Goal: Task Accomplishment & Management: Complete application form

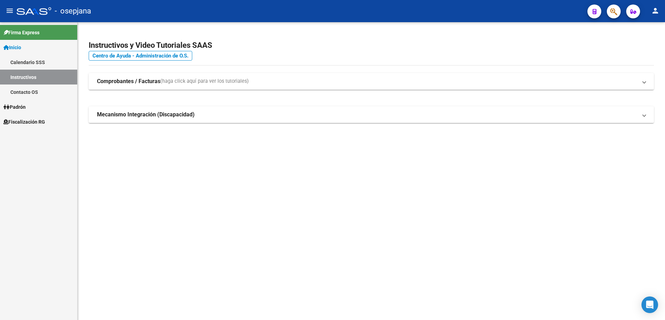
click at [29, 119] on span "Fiscalización RG" at bounding box center [24, 122] width 42 height 8
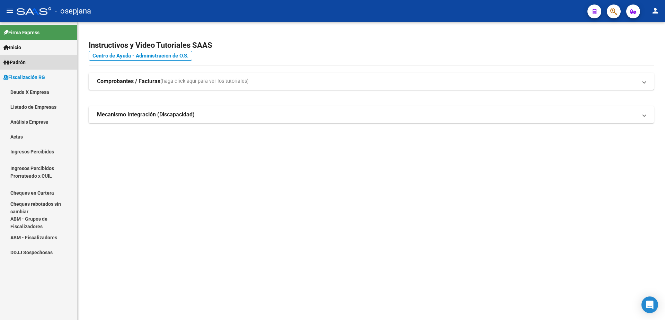
click at [32, 59] on link "Padrón" at bounding box center [38, 62] width 77 height 15
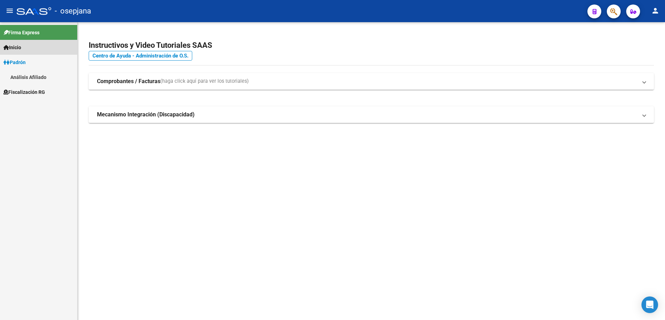
click at [34, 47] on link "Inicio" at bounding box center [38, 47] width 77 height 15
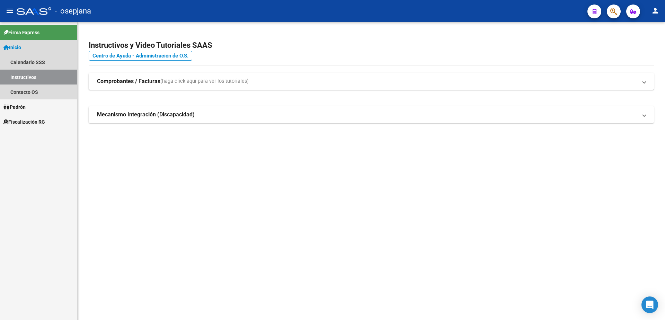
click at [38, 48] on link "Inicio" at bounding box center [38, 47] width 77 height 15
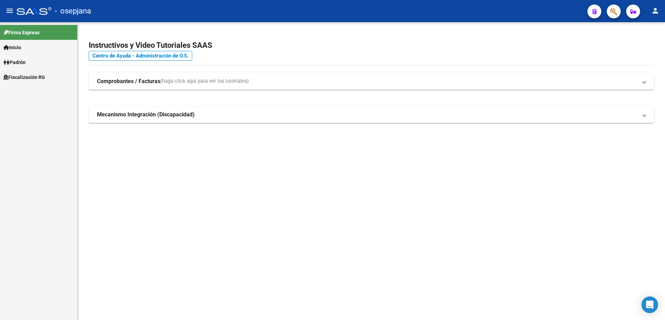
click at [38, 78] on span "Fiscalización RG" at bounding box center [24, 77] width 42 height 8
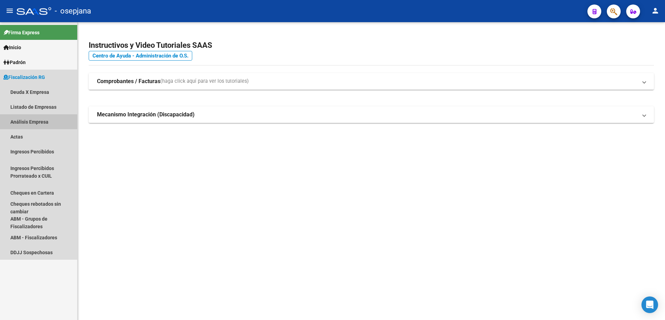
click at [39, 121] on link "Análisis Empresa" at bounding box center [38, 121] width 77 height 15
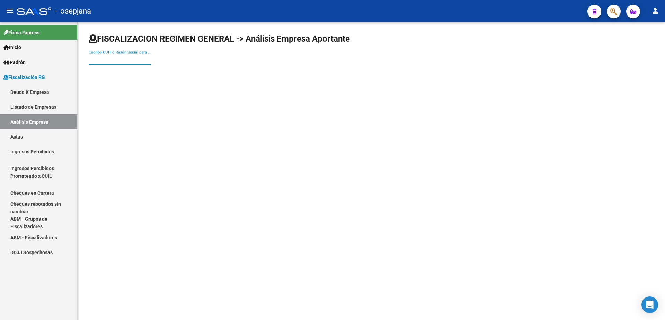
click at [136, 58] on input "Escriba CUIT o Razón Social para buscar" at bounding box center [120, 59] width 62 height 6
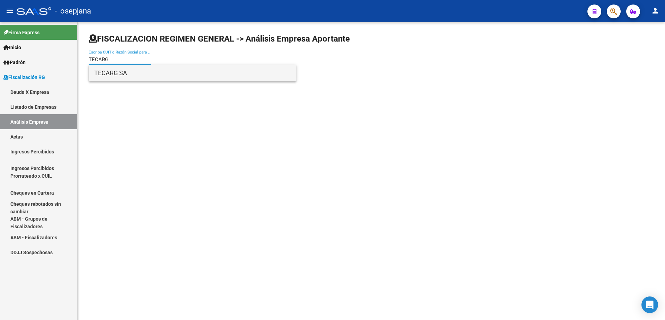
type input "TECARG"
click at [146, 77] on span "TECARG SA" at bounding box center [192, 73] width 197 height 17
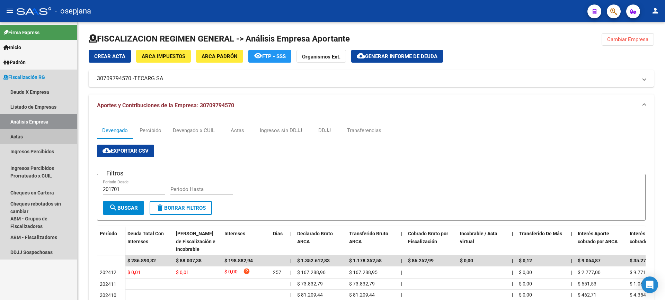
click at [19, 135] on link "Actas" at bounding box center [38, 136] width 77 height 15
click at [21, 124] on link "Análisis Empresa" at bounding box center [38, 121] width 77 height 15
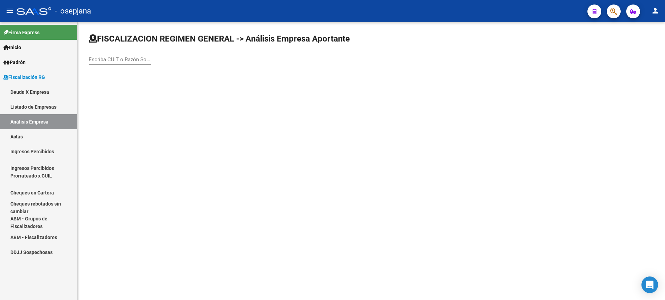
click at [125, 56] on input "Escriba CUIT o Razón Social para buscar" at bounding box center [120, 59] width 62 height 6
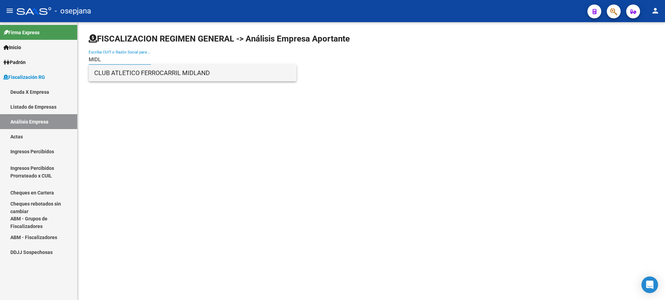
type input "MIDL"
click at [127, 67] on span "CLUB ATLETICO FERROCARRIL MIDLAND" at bounding box center [192, 73] width 197 height 17
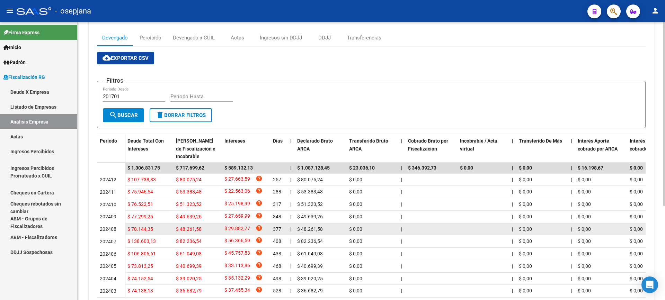
scroll to position [138, 0]
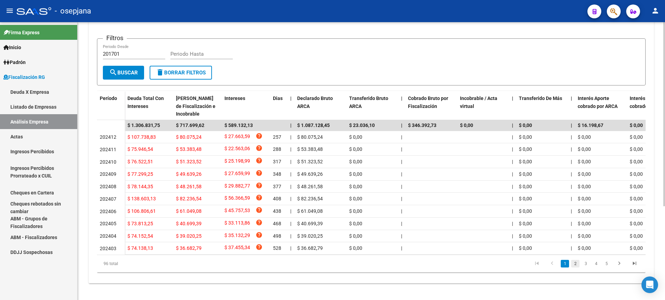
click at [576, 268] on link "2" at bounding box center [575, 264] width 8 height 8
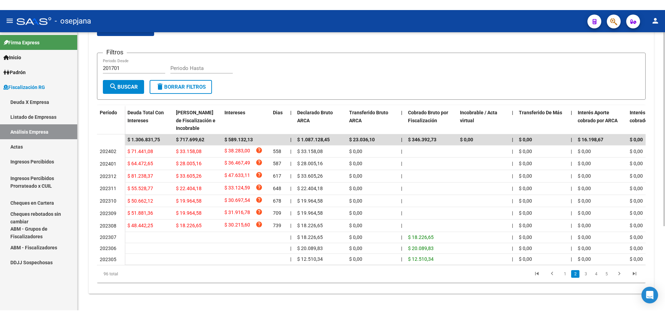
scroll to position [117, 0]
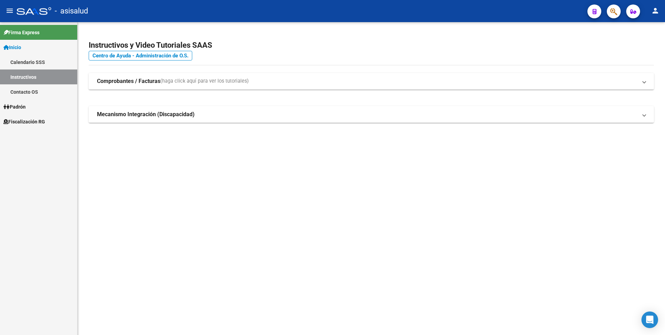
click at [38, 129] on link "Fiscalización RG" at bounding box center [38, 121] width 77 height 15
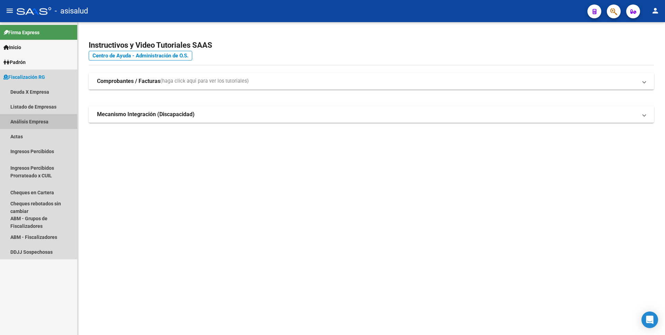
click at [50, 122] on link "Análisis Empresa" at bounding box center [38, 121] width 77 height 15
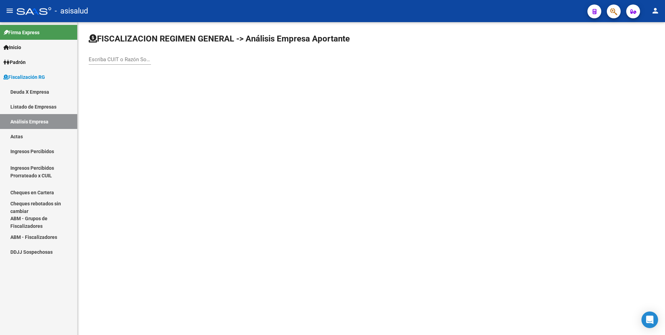
click at [134, 53] on div "Escriba CUIT o Razón Social para buscar" at bounding box center [120, 57] width 62 height 15
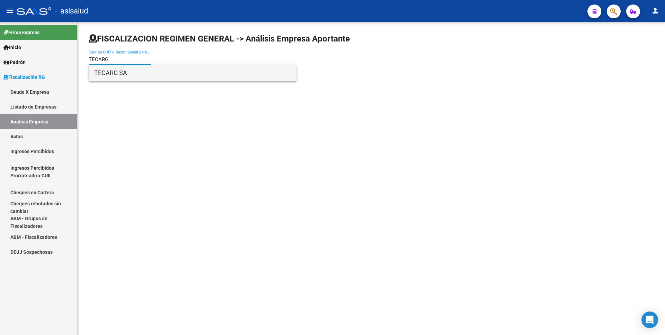
type input "TECARG"
click at [133, 71] on span "TECARG SA" at bounding box center [192, 73] width 197 height 17
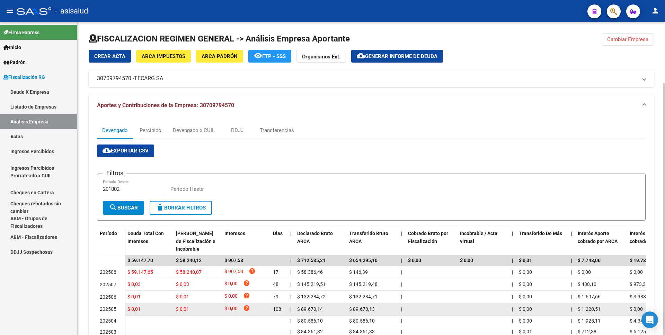
scroll to position [35, 0]
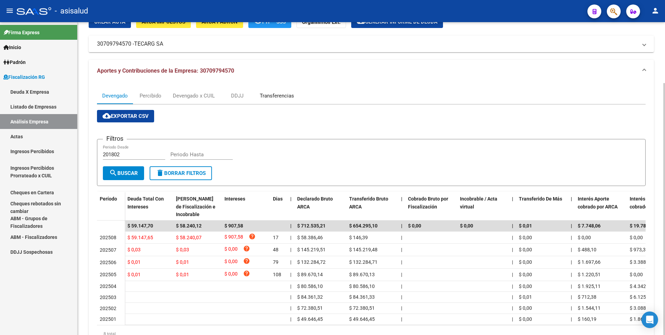
click at [282, 99] on div "Transferencias" at bounding box center [277, 96] width 34 height 8
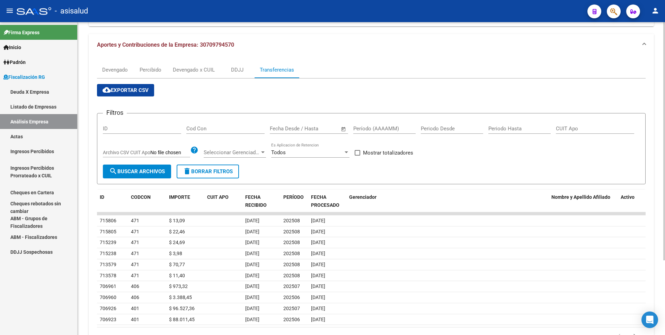
scroll to position [29, 0]
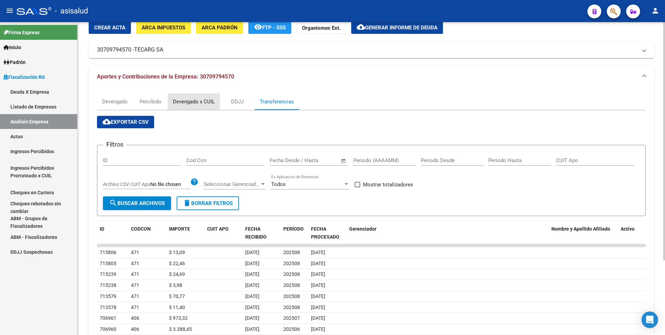
click at [200, 100] on div "Devengado x CUIL" at bounding box center [194, 102] width 42 height 8
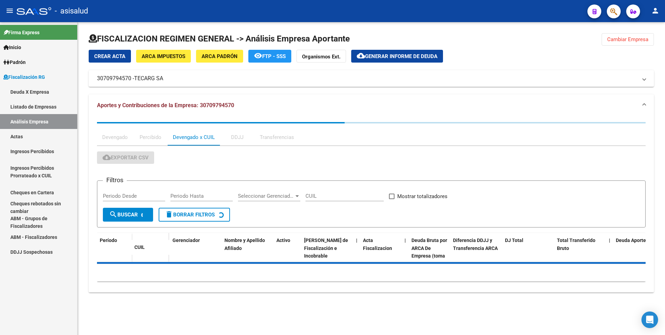
scroll to position [0, 0]
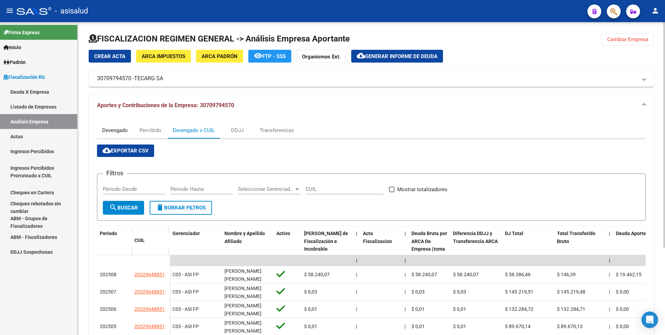
click at [108, 131] on div "Devengado" at bounding box center [115, 131] width 26 height 8
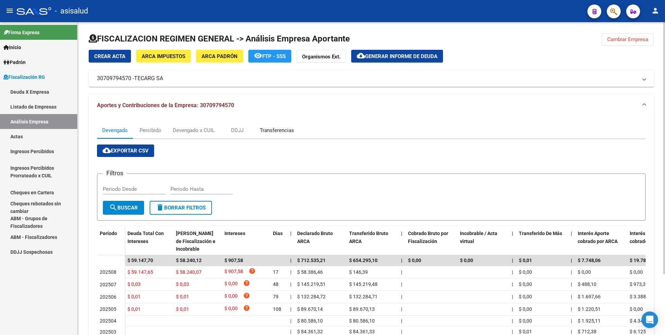
click at [279, 123] on div "Transferencias" at bounding box center [276, 130] width 45 height 17
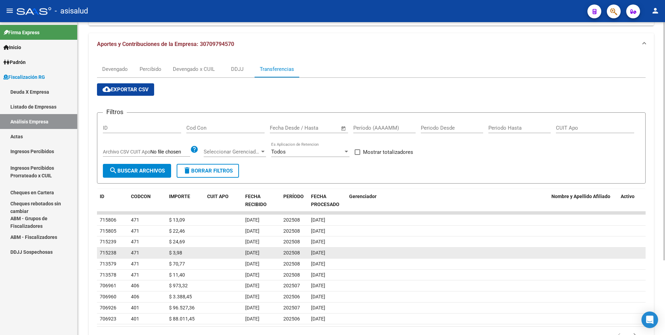
scroll to position [98, 0]
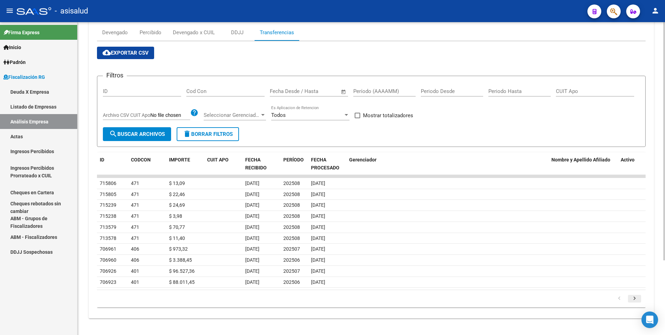
click at [633, 299] on icon "go to next page" at bounding box center [634, 300] width 9 height 8
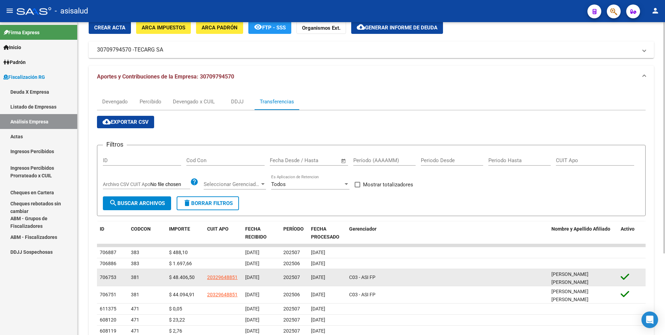
scroll to position [0, 0]
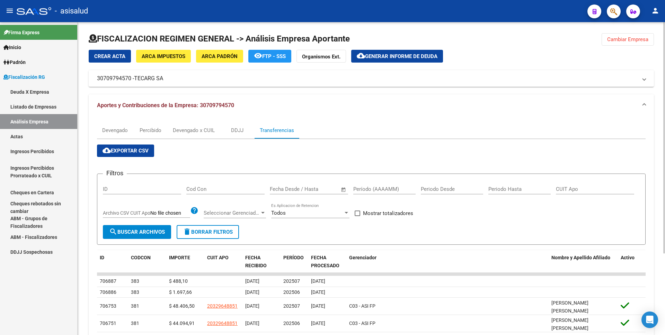
click at [394, 57] on span "Generar informe de deuda" at bounding box center [401, 56] width 72 height 6
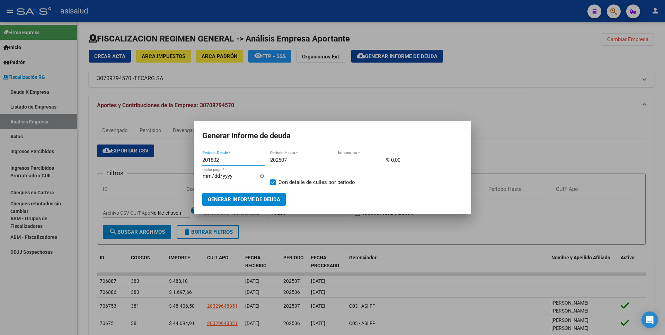
drag, startPoint x: 198, startPoint y: 163, endPoint x: 144, endPoint y: 166, distance: 54.1
click at [144, 166] on div "Generar informe de deuda 201802 Periodo Desde * 202507 Periodo Hasta * % 0,00 h…" at bounding box center [332, 167] width 665 height 335
type input "202506"
click at [271, 182] on span at bounding box center [273, 183] width 6 height 6
click at [272, 185] on input "Con detalle de cuiles por periodo" at bounding box center [272, 185] width 0 height 0
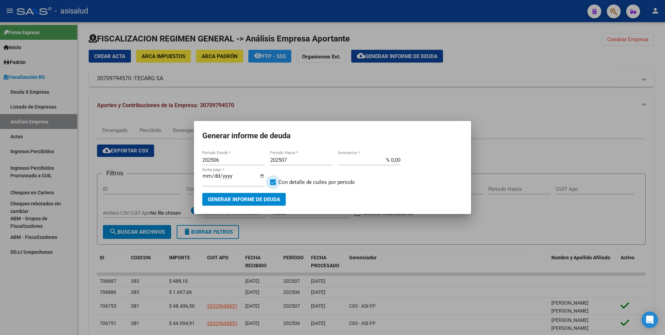
checkbox input "false"
click at [266, 193] on button "Generar informe de deuda" at bounding box center [243, 199] width 83 height 13
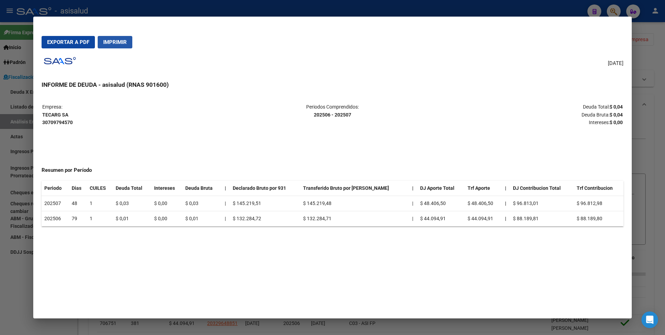
click at [114, 43] on span "Imprimir" at bounding box center [115, 42] width 24 height 6
click at [311, 269] on mat-dialog-container "Exportar a PDF Imprimir 06/10/2025 INFORME DE DEUDA - asisalud (RNAS 901600) Em…" at bounding box center [332, 168] width 598 height 302
click at [0, 292] on div at bounding box center [332, 167] width 665 height 335
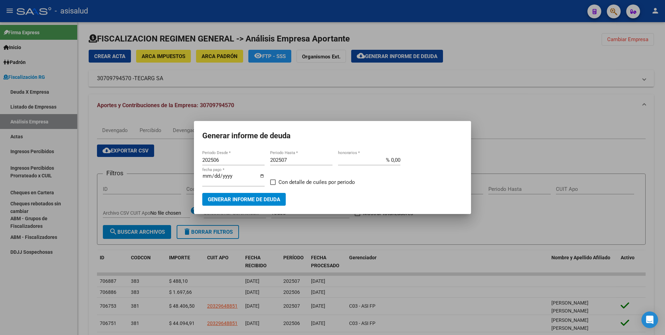
click at [295, 114] on div at bounding box center [332, 167] width 665 height 335
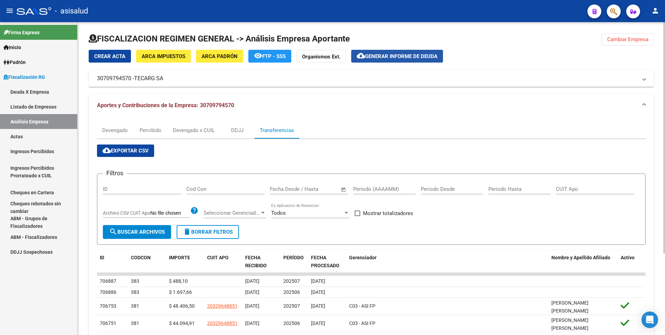
click at [394, 58] on span "Generar informe de deuda" at bounding box center [401, 56] width 72 height 6
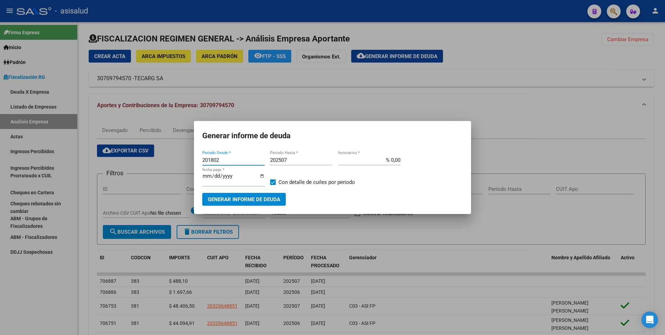
drag, startPoint x: 222, startPoint y: 162, endPoint x: 154, endPoint y: 163, distance: 68.2
click at [154, 163] on div "Generar informe de deuda 201802 Periodo Desde * 202507 Periodo Hasta * % 0,00 h…" at bounding box center [332, 167] width 665 height 335
type input "202508"
click at [289, 162] on input "202507" at bounding box center [301, 160] width 62 height 6
type input "202508"
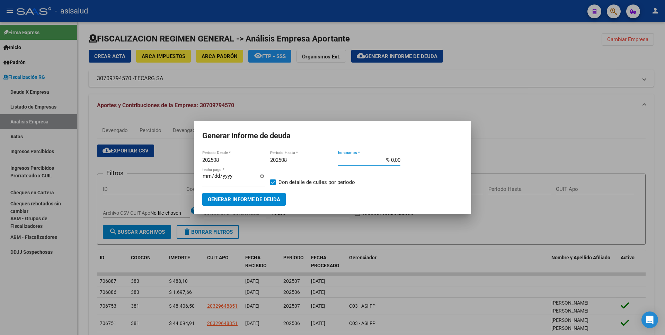
click at [391, 163] on input "% 0,00" at bounding box center [369, 160] width 62 height 6
type input "% 10,00"
click at [214, 181] on input "2025-10-06" at bounding box center [233, 178] width 62 height 11
type input "2025-11-06"
click at [277, 180] on label "Con detalle de cuiles por periodo" at bounding box center [312, 182] width 85 height 8
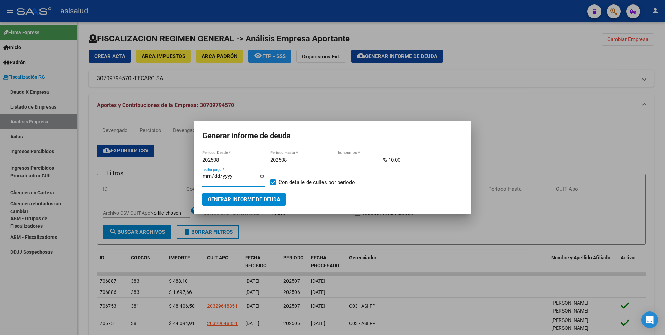
click at [273, 185] on input "Con detalle de cuiles por periodo" at bounding box center [272, 185] width 0 height 0
checkbox input "false"
click at [255, 197] on span "Generar informe de deuda" at bounding box center [244, 200] width 72 height 6
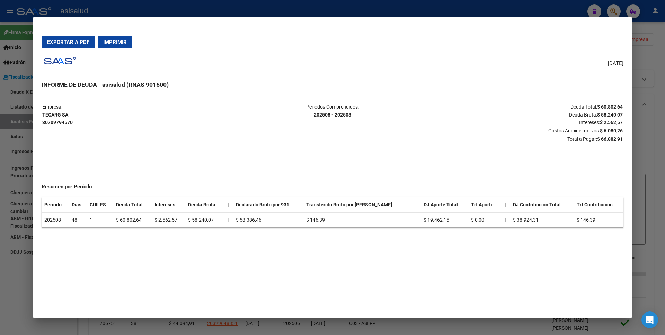
drag, startPoint x: 2, startPoint y: 262, endPoint x: 23, endPoint y: 261, distance: 21.1
click at [4, 262] on div at bounding box center [332, 167] width 665 height 335
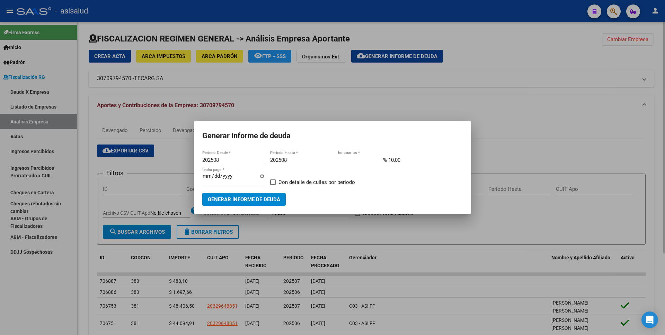
drag, startPoint x: 175, startPoint y: 198, endPoint x: 174, endPoint y: 194, distance: 4.1
click at [176, 197] on div at bounding box center [332, 167] width 665 height 335
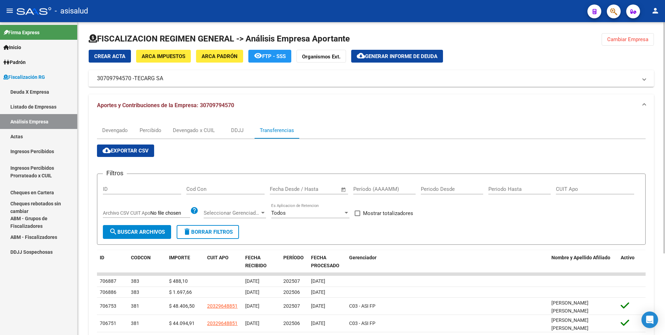
click at [269, 132] on div "Transferencias" at bounding box center [277, 131] width 34 height 8
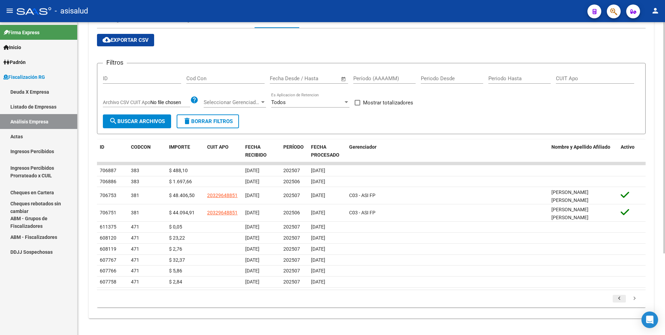
click at [617, 299] on icon "go to previous page" at bounding box center [618, 300] width 9 height 8
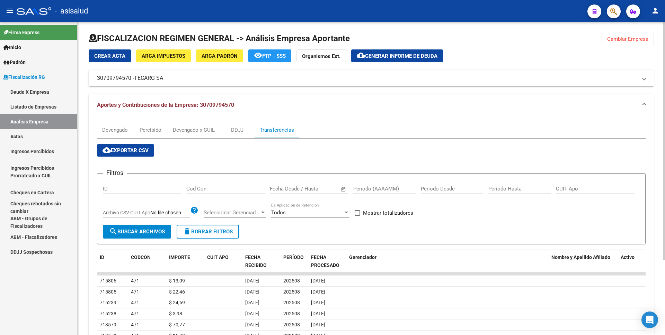
scroll to position [0, 0]
click at [120, 131] on div "Devengado" at bounding box center [115, 131] width 26 height 8
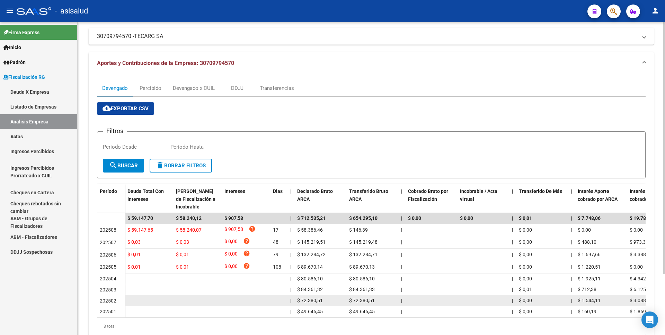
scroll to position [35, 0]
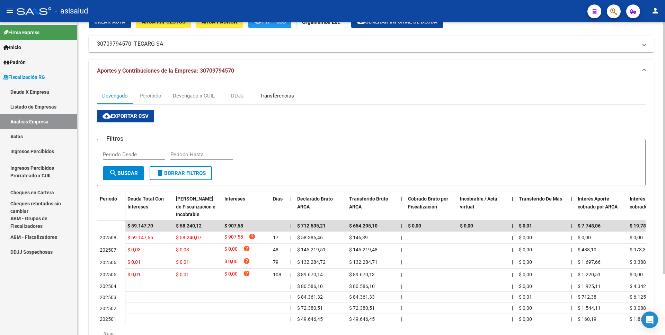
click at [284, 96] on div "Transferencias" at bounding box center [277, 96] width 34 height 8
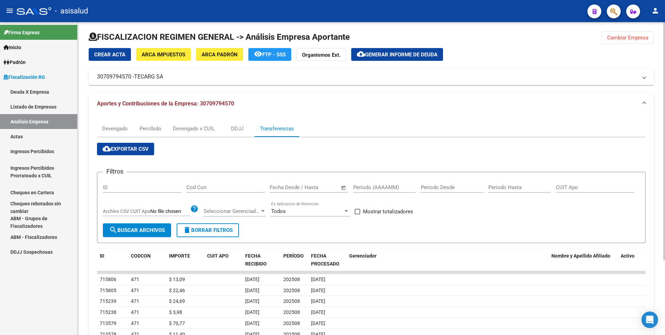
scroll to position [0, 0]
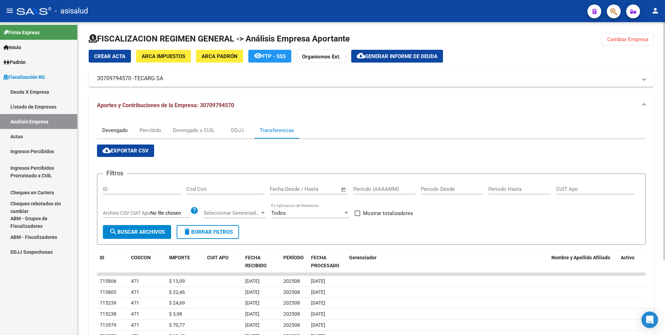
click at [112, 129] on div "Devengado" at bounding box center [115, 131] width 26 height 8
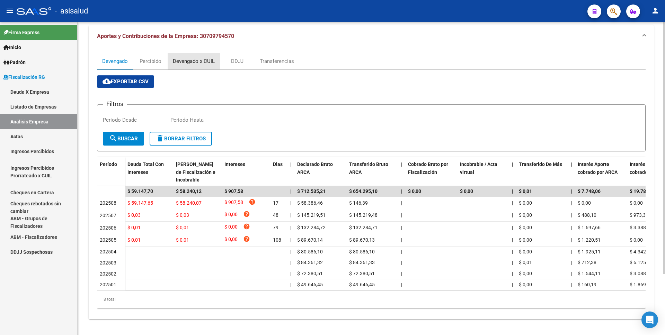
click at [175, 58] on div "Devengado x CUIL" at bounding box center [194, 61] width 42 height 8
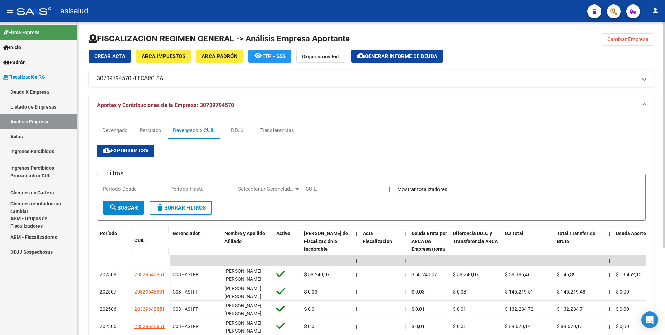
click at [371, 59] on span "Generar informe de deuda" at bounding box center [401, 56] width 72 height 6
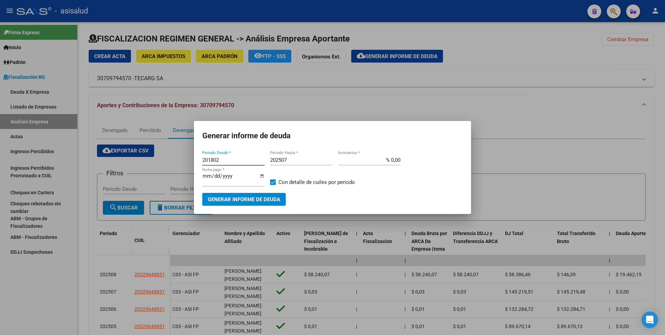
drag, startPoint x: 224, startPoint y: 162, endPoint x: 198, endPoint y: 164, distance: 26.0
click at [199, 164] on mat-dialog-content "201802 Periodo Desde * 202507 Periodo Hasta * % 0,00 honorarios * 2025-10-06 fe…" at bounding box center [332, 178] width 277 height 56
type input "202508"
click at [287, 163] on input "202507" at bounding box center [301, 160] width 62 height 6
type input "202508"
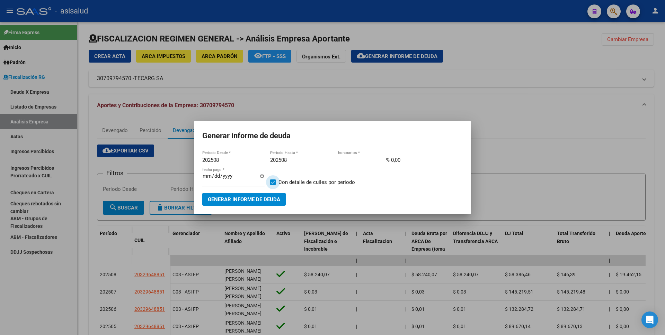
click at [271, 184] on span at bounding box center [273, 183] width 6 height 6
click at [272, 185] on input "Con detalle de cuiles por periodo" at bounding box center [272, 185] width 0 height 0
checkbox input "false"
click at [390, 163] on input "% 0,00" at bounding box center [369, 160] width 62 height 6
type input "% 10,00"
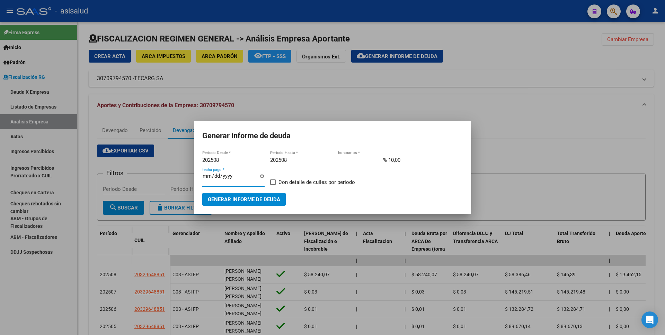
click at [212, 180] on input "2025-10-06" at bounding box center [233, 178] width 62 height 11
type input "2025-11-06"
click at [218, 190] on div "2025-11-06 fecha pago *" at bounding box center [233, 182] width 62 height 21
click at [218, 196] on span "Generar informe de deuda" at bounding box center [244, 199] width 72 height 6
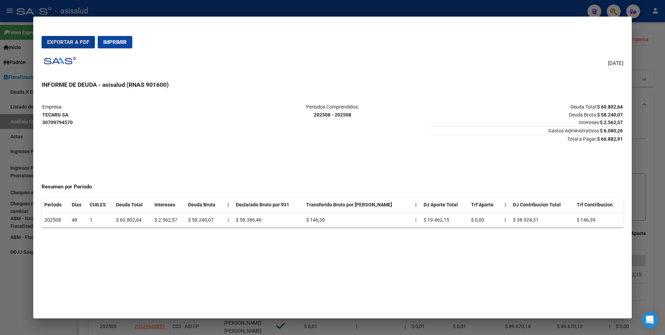
click at [73, 48] on button "Exportar a PDF" at bounding box center [68, 42] width 53 height 12
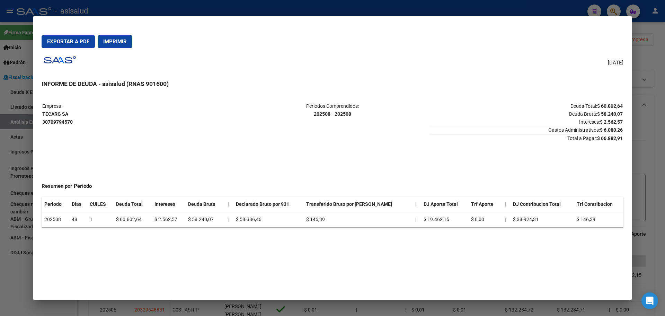
click at [0, 250] on div at bounding box center [332, 158] width 665 height 316
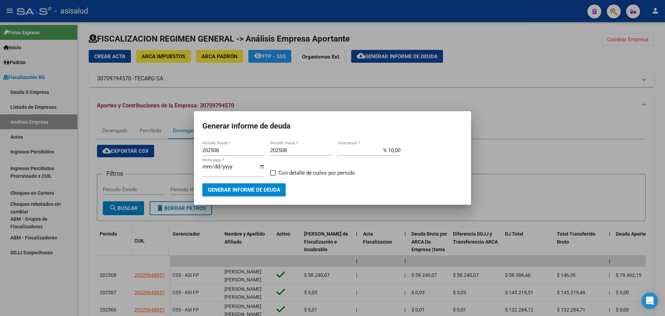
click at [37, 144] on div at bounding box center [332, 158] width 665 height 316
click at [39, 136] on link "Actas" at bounding box center [38, 136] width 77 height 15
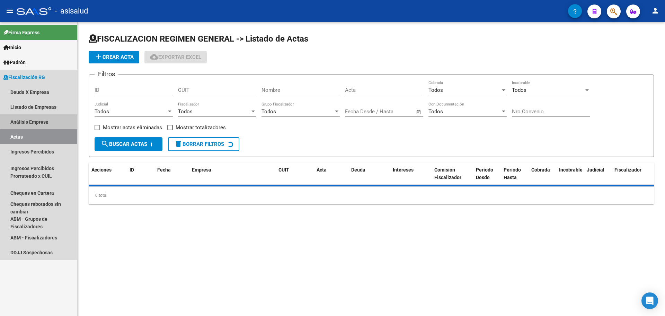
click at [48, 120] on link "Análisis Empresa" at bounding box center [38, 121] width 77 height 15
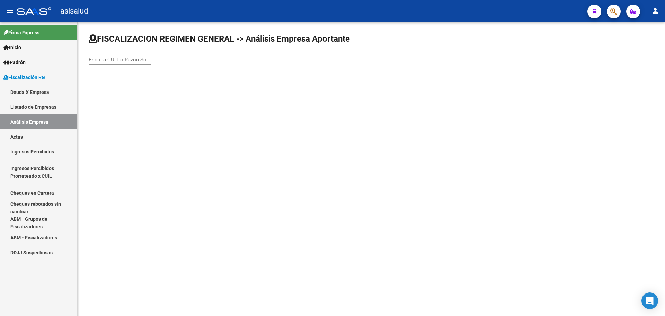
click at [129, 59] on input "Escriba CUIT o Razón Social para buscar" at bounding box center [120, 59] width 62 height 6
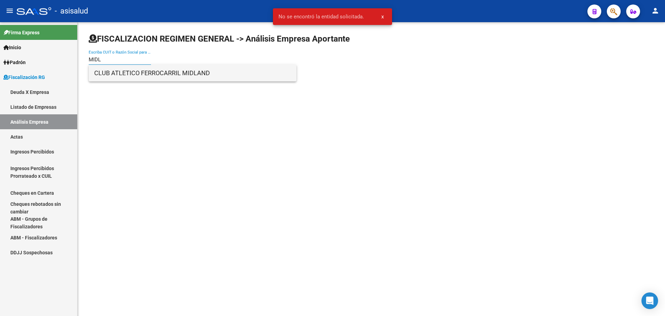
type input "MIDL"
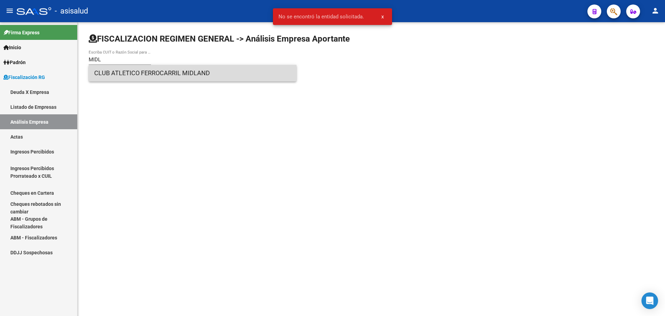
click at [143, 68] on span "CLUB ATLETICO FERROCARRIL MIDLAND" at bounding box center [192, 73] width 197 height 17
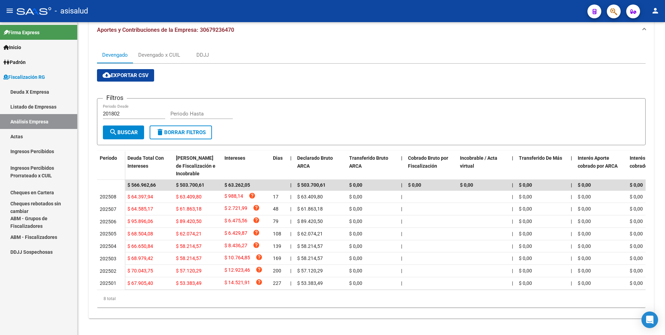
scroll to position [81, 0]
drag, startPoint x: 37, startPoint y: 141, endPoint x: 49, endPoint y: 124, distance: 21.1
click at [37, 141] on link "Actas" at bounding box center [38, 136] width 77 height 15
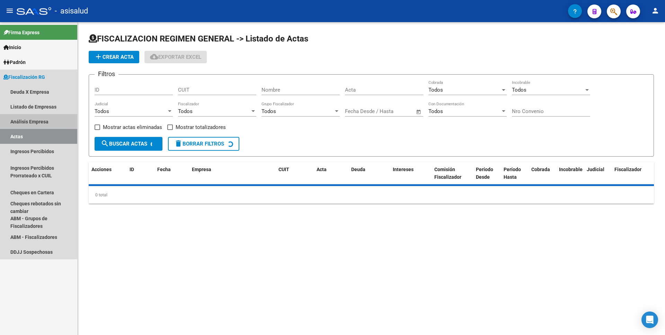
drag, startPoint x: 49, startPoint y: 124, endPoint x: 54, endPoint y: 123, distance: 4.3
click at [49, 124] on link "Análisis Empresa" at bounding box center [38, 121] width 77 height 15
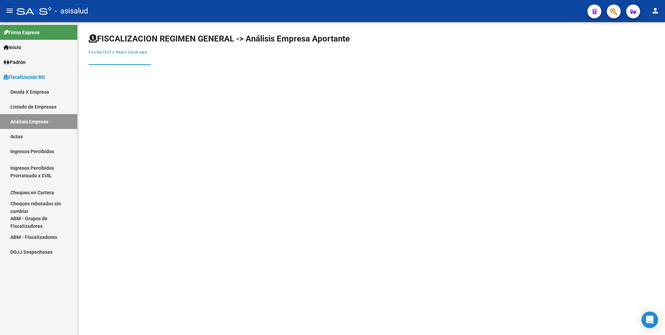
click at [133, 62] on input "Escriba CUIT o Razón Social para buscar" at bounding box center [120, 59] width 62 height 6
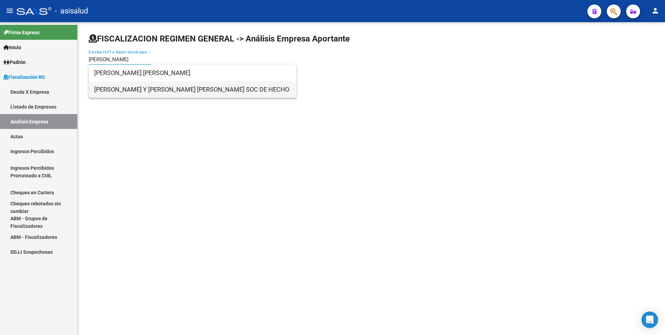
type input "villarreal"
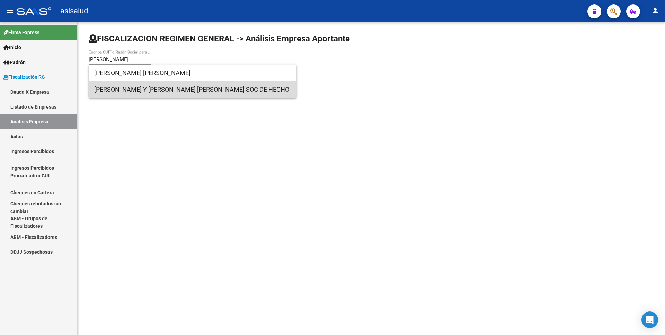
click at [151, 90] on span "VILLARREAL MIRTA Y MACCARRONE CARLOS DANIEL SOC DE HECHO" at bounding box center [192, 89] width 197 height 17
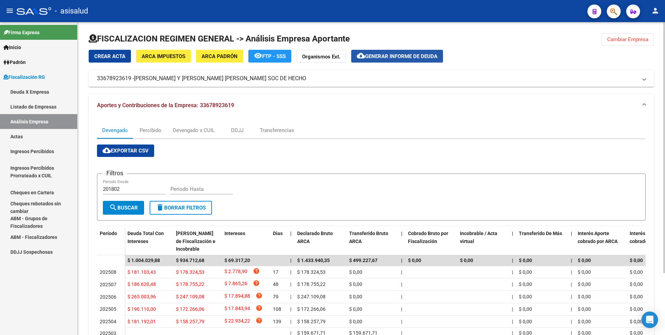
click at [374, 55] on span "Generar informe de deuda" at bounding box center [401, 56] width 72 height 6
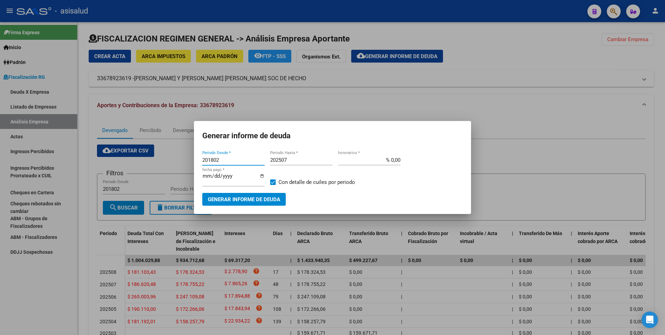
drag, startPoint x: 220, startPoint y: 163, endPoint x: 168, endPoint y: 166, distance: 52.0
click at [168, 166] on div "Generar informe de deuda 201802 Periodo Desde * 202507 Periodo Hasta * % 0,00 h…" at bounding box center [332, 167] width 665 height 335
type input "202504"
click at [296, 162] on input "202507" at bounding box center [301, 160] width 62 height 6
type input "202508"
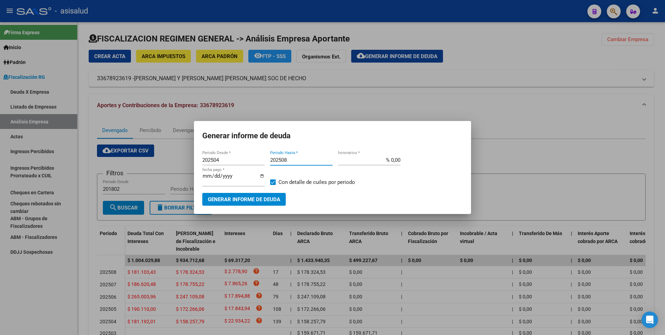
click at [390, 160] on input "% 0,00" at bounding box center [369, 160] width 62 height 6
type input "% 10,00"
click at [217, 178] on input "2025-10-06" at bounding box center [233, 178] width 62 height 11
click at [214, 180] on input "2025-10-06" at bounding box center [233, 178] width 62 height 11
type input "2025-11-06"
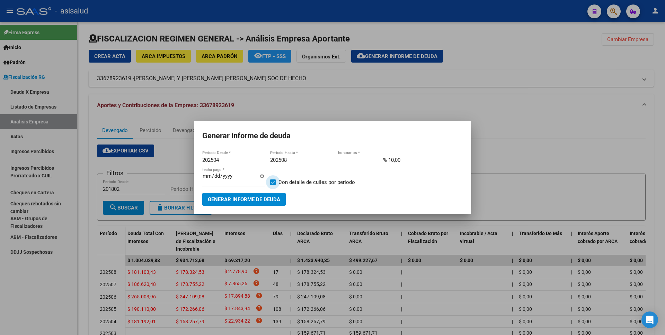
click at [280, 181] on span "Con detalle de cuiles por periodo" at bounding box center [316, 182] width 76 height 8
click at [273, 185] on input "Con detalle de cuiles por periodo" at bounding box center [272, 185] width 0 height 0
checkbox input "false"
click at [263, 190] on div "2025-11-06 fecha pago *" at bounding box center [233, 182] width 62 height 21
click at [256, 197] on span "Generar informe de deuda" at bounding box center [244, 200] width 72 height 6
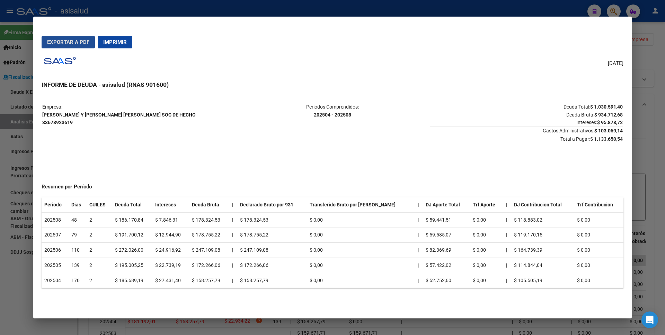
click at [74, 44] on span "Exportar a PDF" at bounding box center [68, 42] width 42 height 6
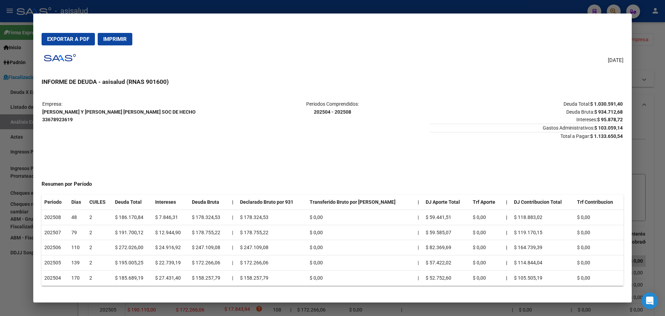
click at [21, 152] on div at bounding box center [332, 158] width 665 height 316
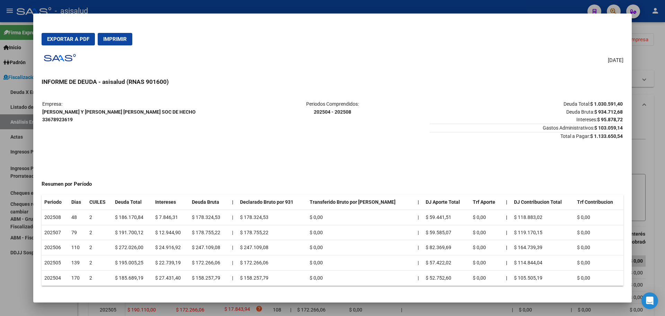
click at [11, 125] on div at bounding box center [332, 158] width 665 height 316
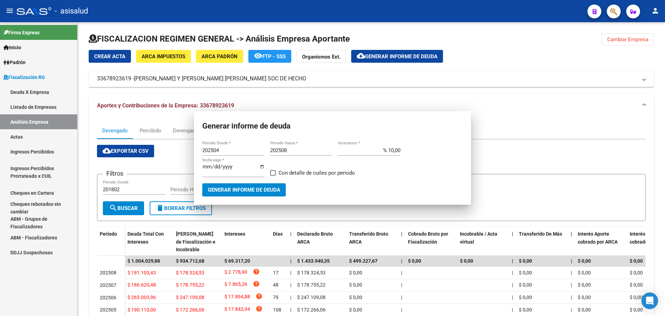
click at [17, 131] on link "Actas" at bounding box center [38, 136] width 77 height 15
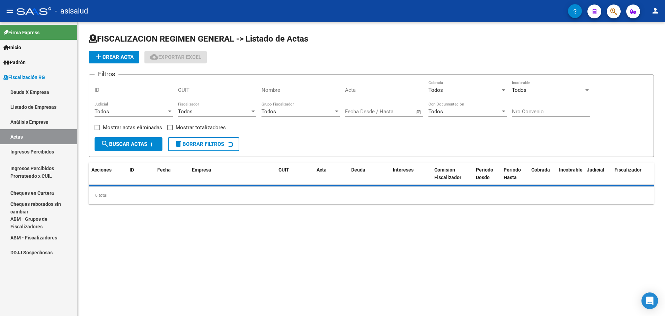
click at [27, 122] on link "Análisis Empresa" at bounding box center [38, 121] width 77 height 15
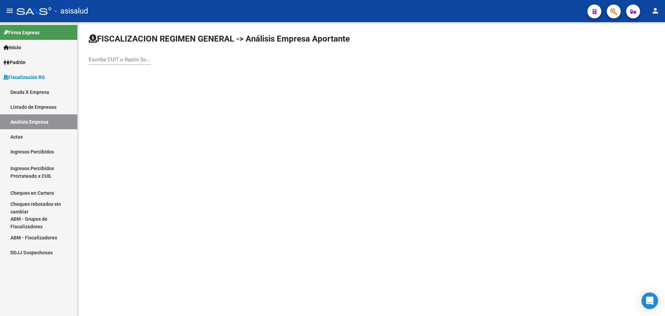
click at [103, 60] on input "Escriba CUIT o Razón Social para buscar" at bounding box center [120, 59] width 62 height 6
type input "PRESTA"
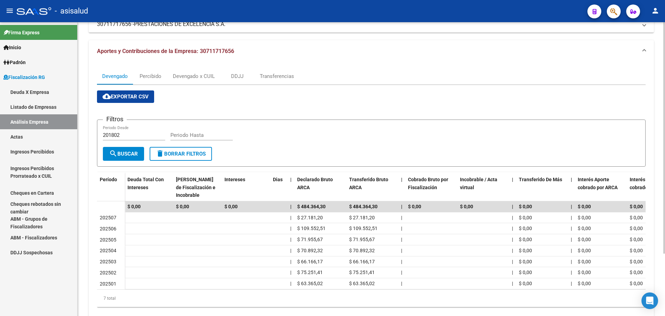
scroll to position [69, 0]
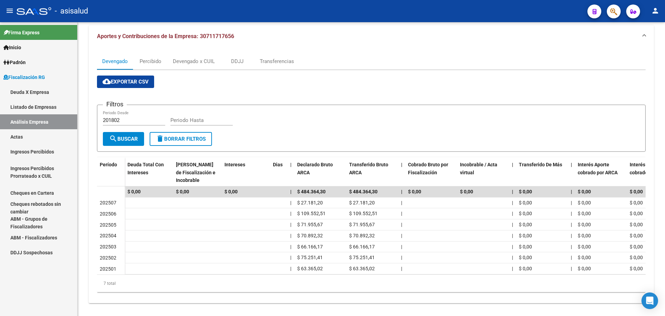
click at [27, 137] on link "Actas" at bounding box center [38, 136] width 77 height 15
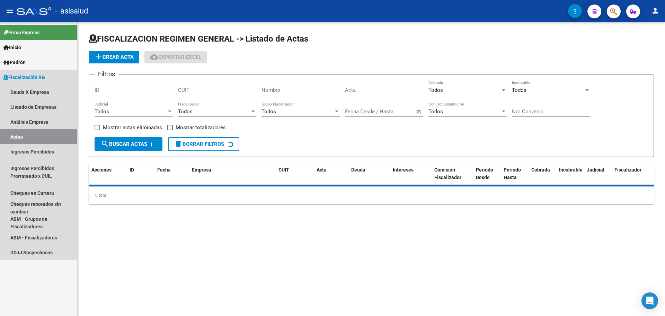
click at [51, 118] on link "Análisis Empresa" at bounding box center [38, 121] width 77 height 15
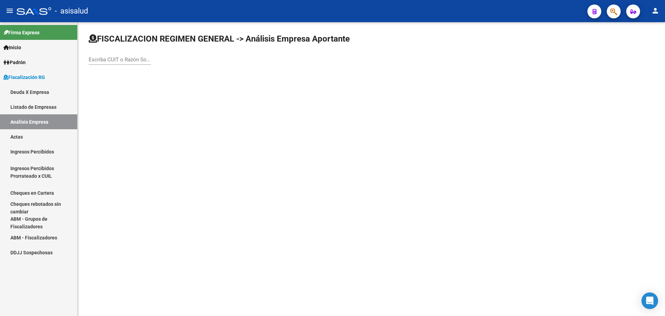
click at [138, 59] on input "Escriba CUIT o Razón Social para buscar" at bounding box center [120, 59] width 62 height 6
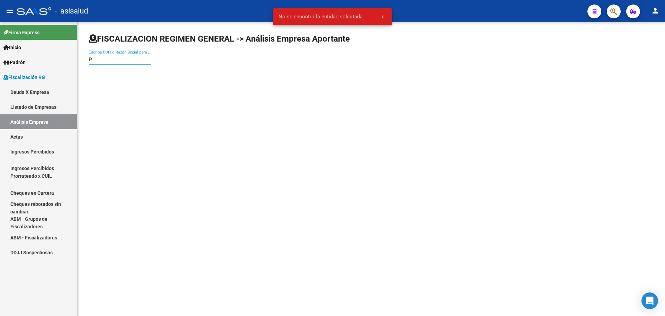
type input "P"
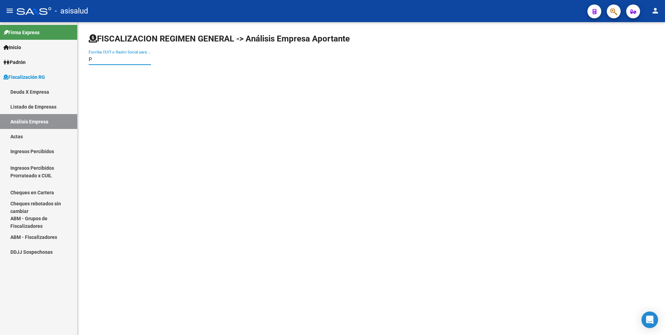
drag, startPoint x: 94, startPoint y: 58, endPoint x: 66, endPoint y: 58, distance: 28.4
click at [66, 58] on mat-sidenav-container "Firma Express Inicio Calendario SSS Instructivos Contacto OS Padrón Análisis Af…" at bounding box center [332, 178] width 665 height 313
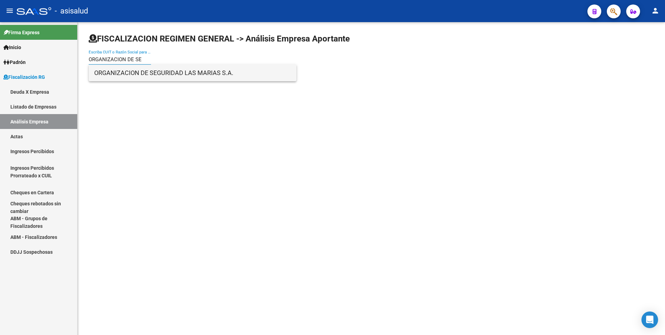
type input "ORGANIZACION DE SE"
click at [162, 76] on span "ORGANIZACION DE SEGURIDAD LAS MARIAS S.A." at bounding box center [192, 73] width 197 height 17
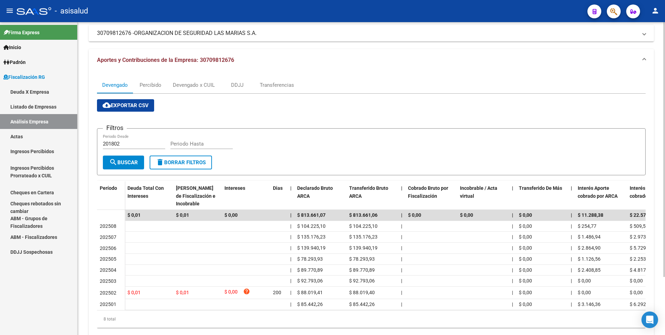
scroll to position [69, 0]
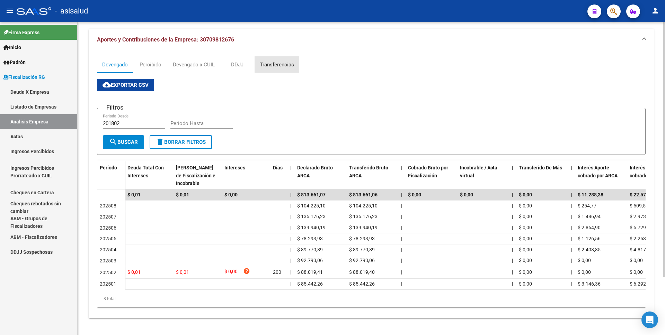
click at [281, 64] on div "Transferencias" at bounding box center [277, 65] width 34 height 8
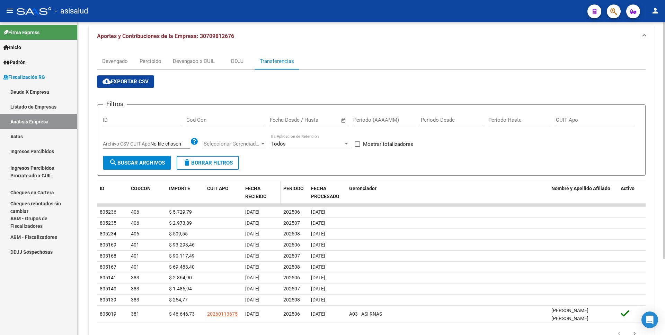
scroll to position [0, 0]
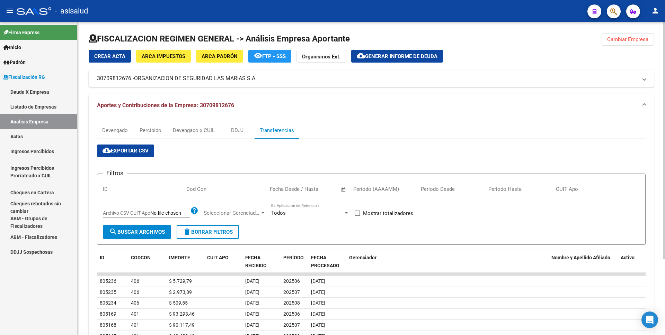
click at [373, 57] on span "Generar informe de deuda" at bounding box center [401, 56] width 72 height 6
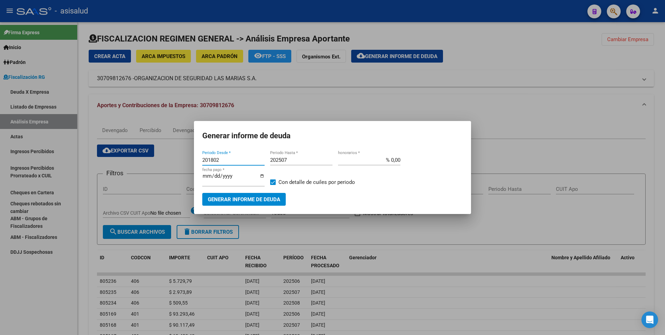
drag, startPoint x: 226, startPoint y: 162, endPoint x: 181, endPoint y: 162, distance: 44.7
click at [181, 162] on div "Generar informe de deuda 201802 Periodo Desde * 202507 Periodo Hasta * % 0,00 h…" at bounding box center [332, 167] width 665 height 335
type input "202506"
click at [306, 162] on input "202507" at bounding box center [301, 160] width 62 height 6
type input "202508"
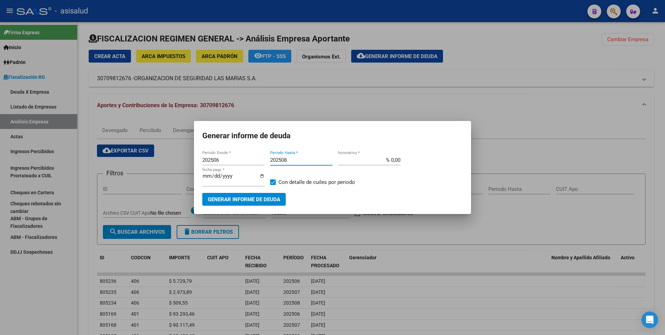
click at [272, 184] on span at bounding box center [273, 183] width 6 height 6
click at [272, 185] on input "Con detalle de cuiles por periodo" at bounding box center [272, 185] width 0 height 0
checkbox input "false"
click at [268, 200] on span "Generar informe de deuda" at bounding box center [244, 200] width 72 height 6
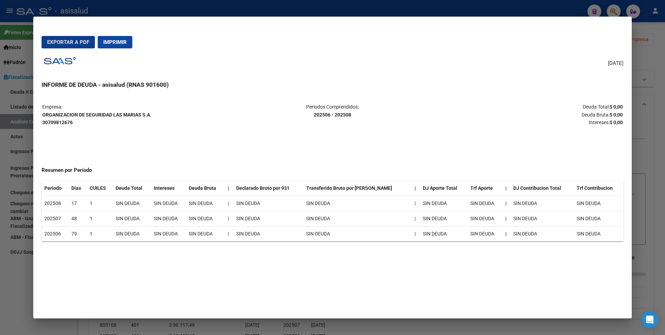
click at [116, 46] on button "Imprimir" at bounding box center [115, 42] width 35 height 12
click at [10, 202] on div at bounding box center [332, 167] width 665 height 335
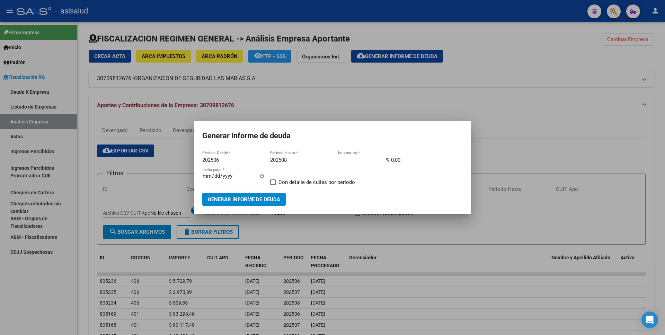
click at [14, 117] on div at bounding box center [332, 167] width 665 height 335
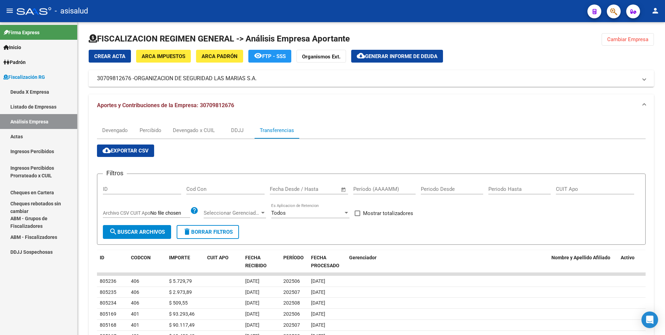
click at [19, 135] on link "Actas" at bounding box center [38, 136] width 77 height 15
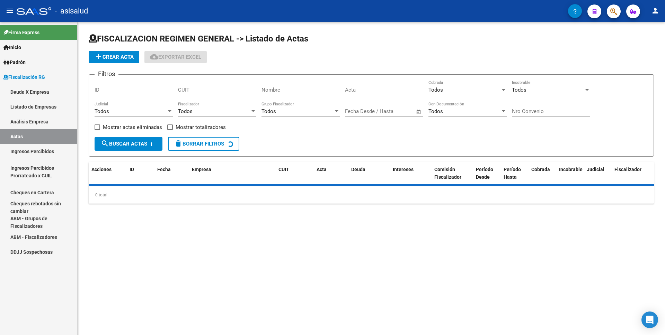
click at [24, 124] on link "Análisis Empresa" at bounding box center [38, 121] width 77 height 15
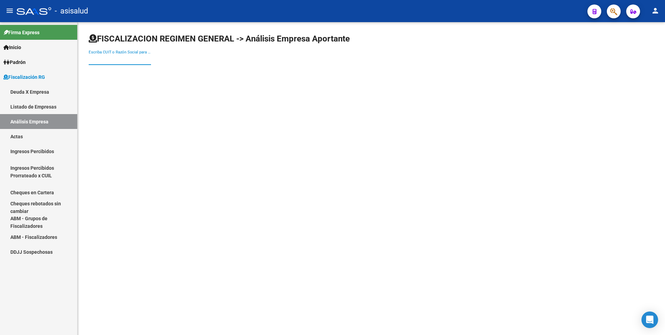
click at [128, 60] on input "Escriba CUIT o Razón Social para buscar" at bounding box center [120, 59] width 62 height 6
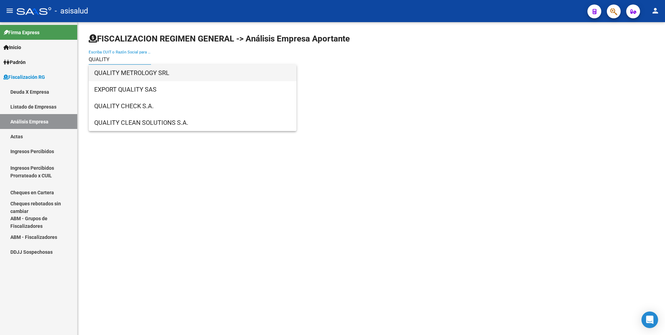
type input "QUALITY"
click at [144, 74] on span "QUALITY METROLOGY SRL" at bounding box center [192, 73] width 197 height 17
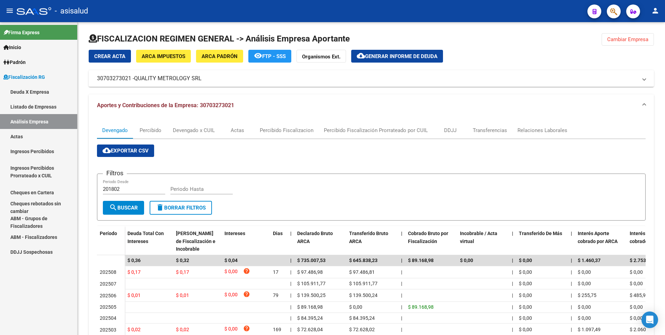
scroll to position [35, 0]
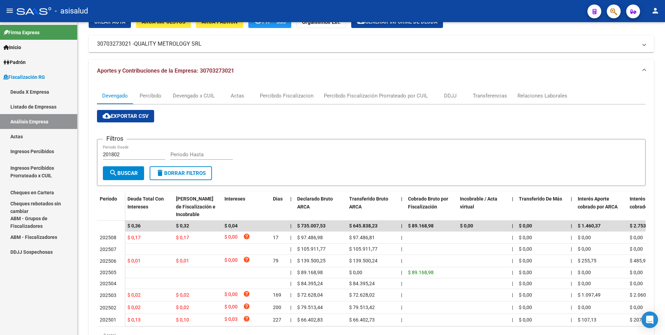
click at [39, 129] on link "Análisis Empresa" at bounding box center [38, 121] width 77 height 15
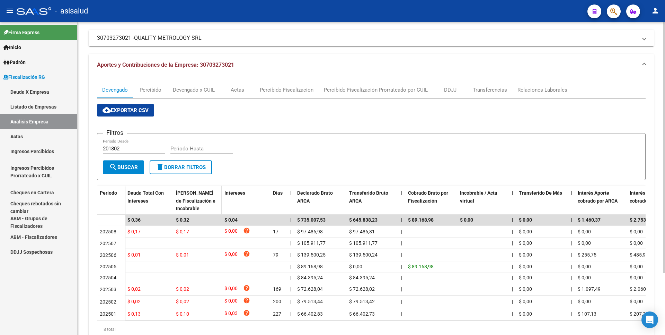
scroll to position [8, 0]
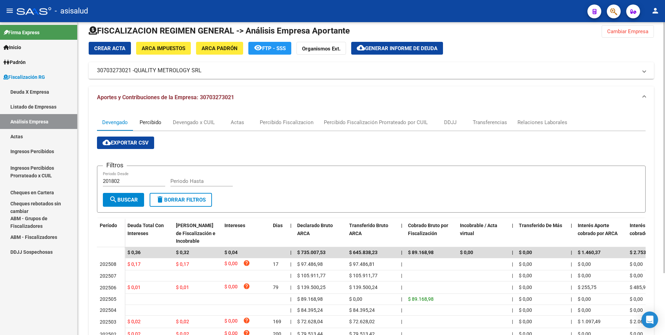
click at [144, 123] on div "Percibido" at bounding box center [150, 123] width 22 height 8
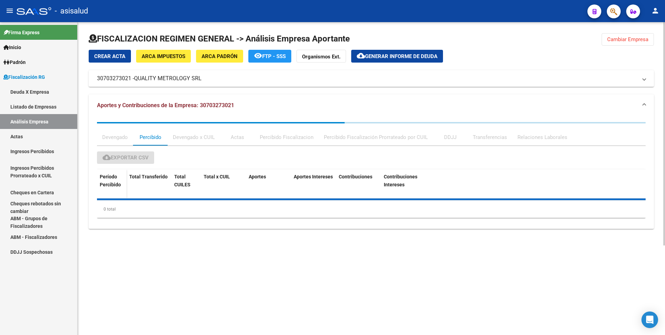
scroll to position [0, 0]
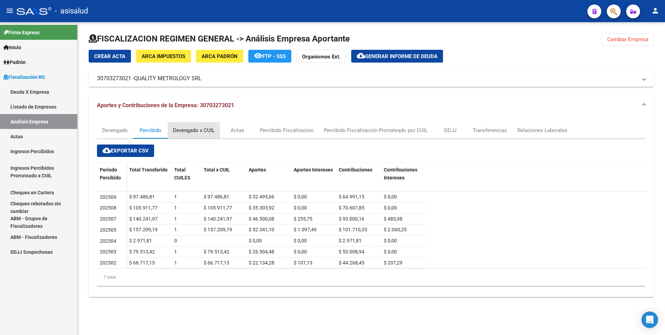
click at [197, 134] on div "Devengado x CUIL" at bounding box center [194, 131] width 42 height 8
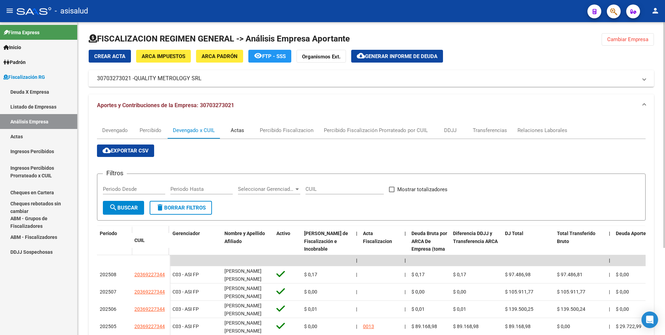
click at [237, 132] on div "Actas" at bounding box center [237, 131] width 13 height 8
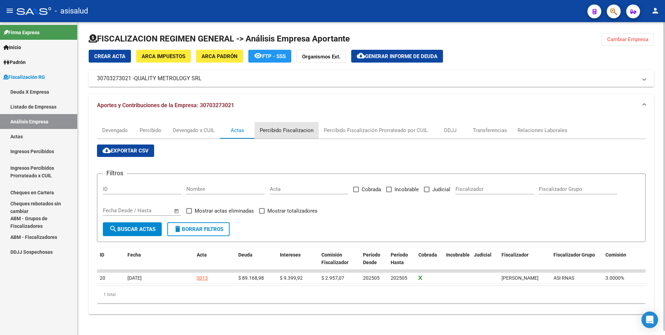
click at [288, 131] on div "Percibido Fiscalizacion" at bounding box center [287, 131] width 54 height 8
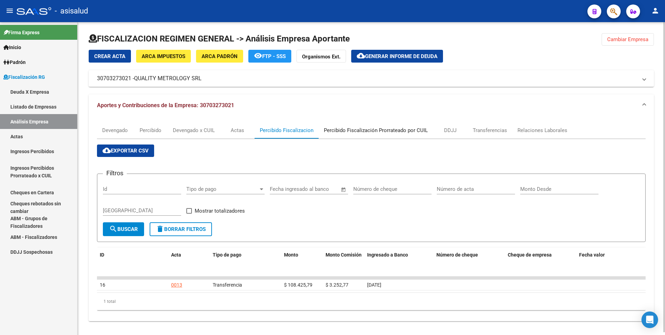
click at [370, 125] on div "Percibido Fiscalización Prorrateado por CUIL" at bounding box center [375, 130] width 114 height 17
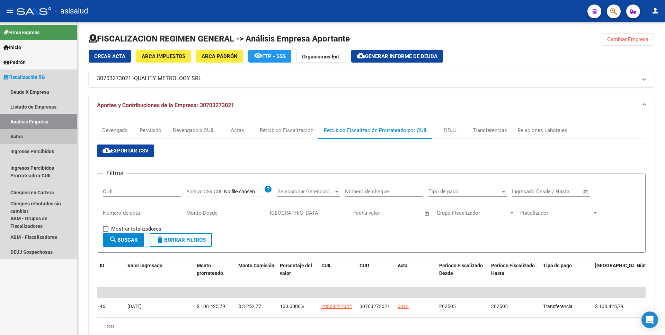
click at [30, 137] on link "Actas" at bounding box center [38, 136] width 77 height 15
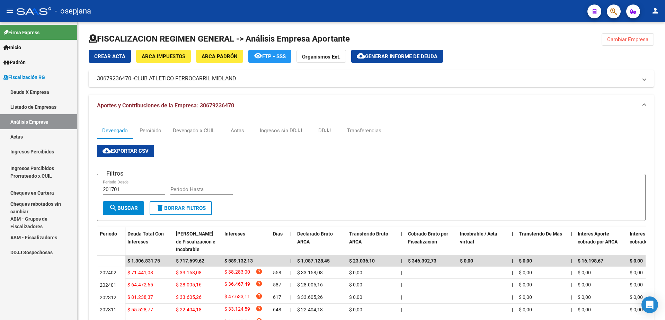
scroll to position [117, 0]
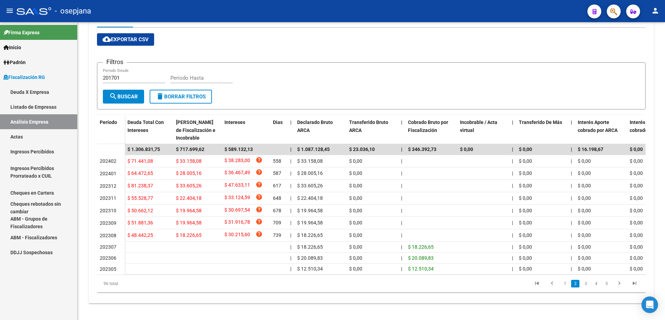
click at [36, 135] on link "Actas" at bounding box center [38, 136] width 77 height 15
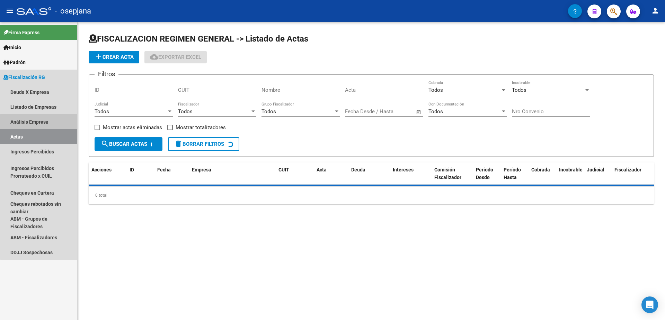
click at [48, 123] on link "Análisis Empresa" at bounding box center [38, 121] width 77 height 15
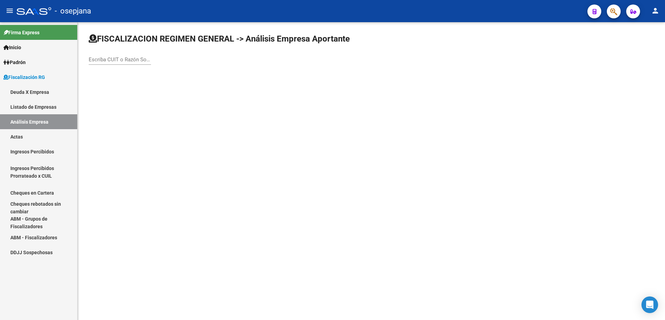
click at [104, 62] on input "Escriba CUIT o Razón Social para buscar" at bounding box center [120, 59] width 62 height 6
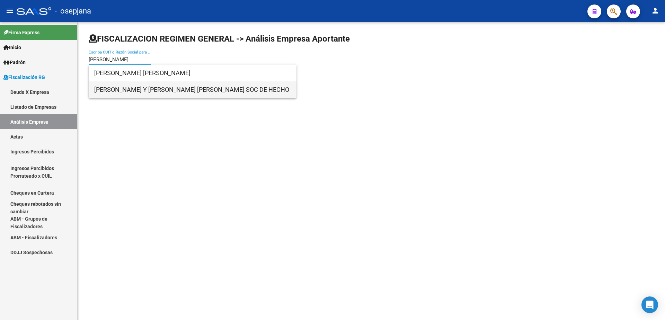
type input "villarreal"
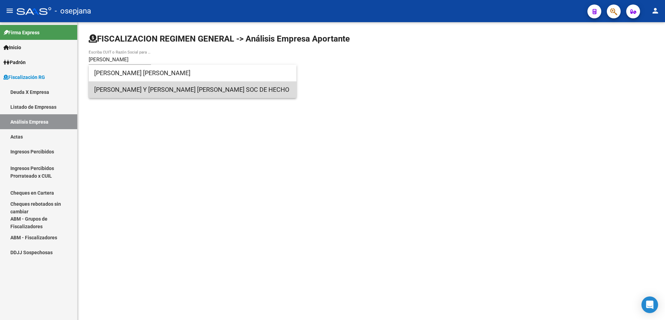
click at [146, 87] on span "VILLARREAL MIRTA Y MACCARRONE CARLOS DANIEL SOC DE HECHO" at bounding box center [192, 89] width 197 height 17
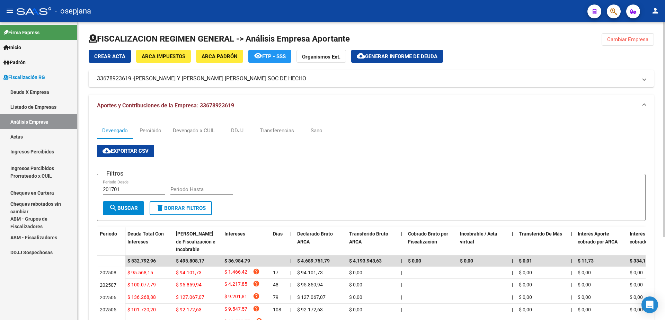
click at [395, 56] on span "Generar informe de deuda" at bounding box center [401, 56] width 72 height 6
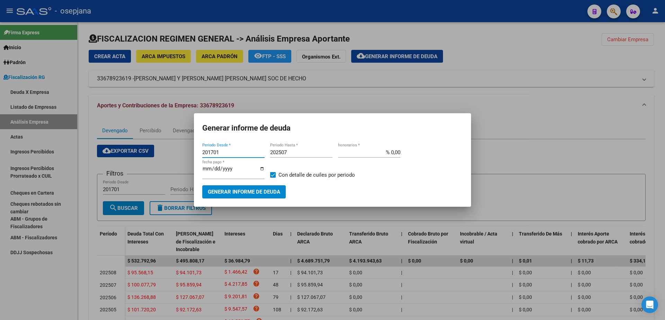
drag, startPoint x: 221, startPoint y: 154, endPoint x: 176, endPoint y: 160, distance: 45.0
click at [176, 160] on div "Generar informe de deuda 201701 Periodo Desde * 202507 Periodo Hasta * % 0,00 h…" at bounding box center [332, 160] width 665 height 320
type input "202504"
click at [301, 153] on input "202507" at bounding box center [301, 152] width 62 height 6
type input "202508"
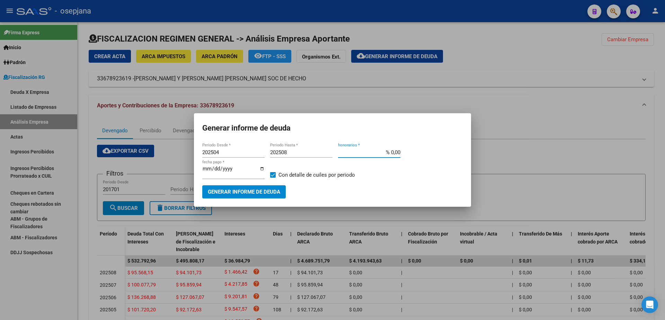
click at [391, 155] on input "% 0,00" at bounding box center [369, 152] width 62 height 6
type input "% 10,00"
click at [211, 172] on input "2025-10-06" at bounding box center [233, 171] width 62 height 11
type input "2025-11-06"
click at [295, 175] on span "Con detalle de cuiles por periodo" at bounding box center [316, 175] width 76 height 8
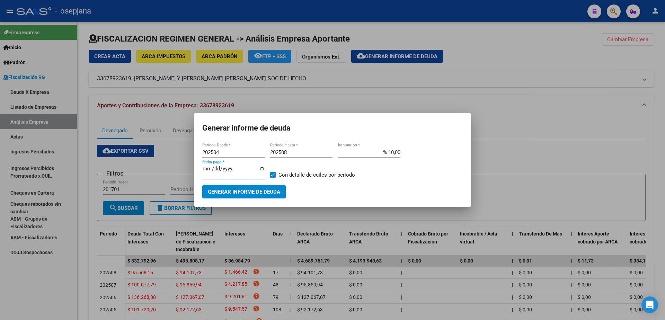
click at [273, 178] on input "Con detalle de cuiles por periodo" at bounding box center [272, 178] width 0 height 0
checkbox input "false"
click at [259, 194] on button "Generar informe de deuda" at bounding box center [243, 191] width 83 height 13
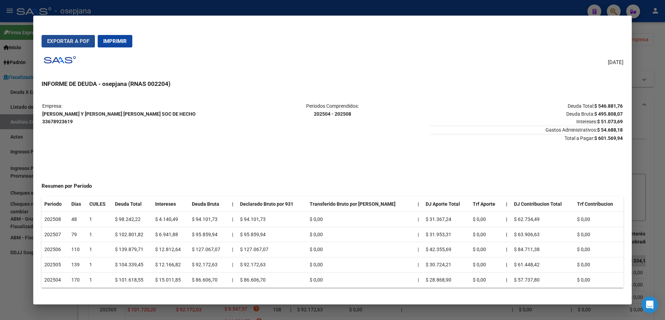
click at [61, 38] on span "Exportar a PDF" at bounding box center [68, 41] width 42 height 6
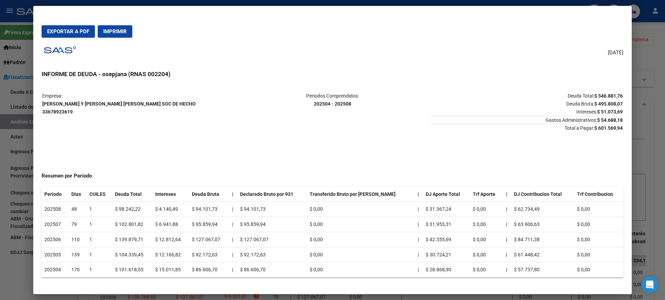
click at [0, 118] on div at bounding box center [332, 150] width 665 height 300
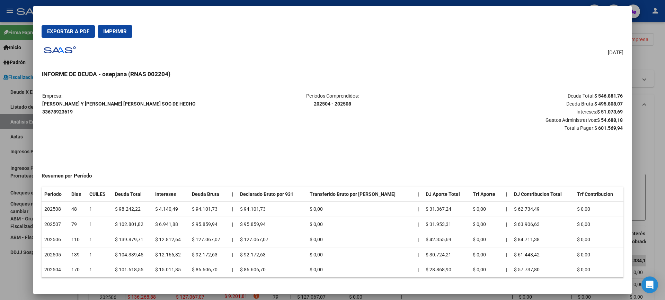
click at [16, 138] on div at bounding box center [332, 150] width 665 height 300
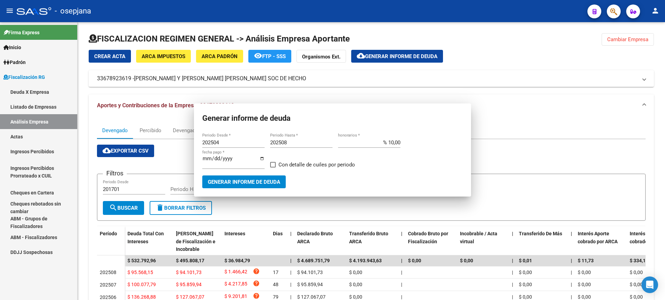
click at [17, 137] on link "Actas" at bounding box center [38, 136] width 77 height 15
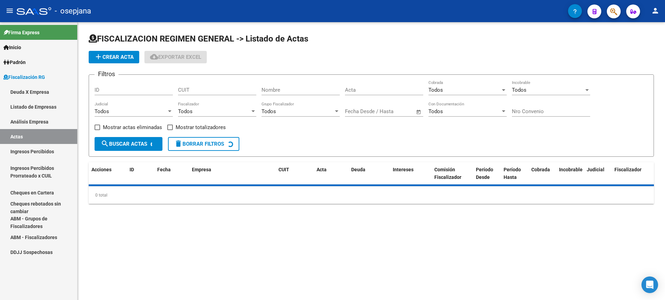
click at [35, 121] on link "Análisis Empresa" at bounding box center [38, 121] width 77 height 15
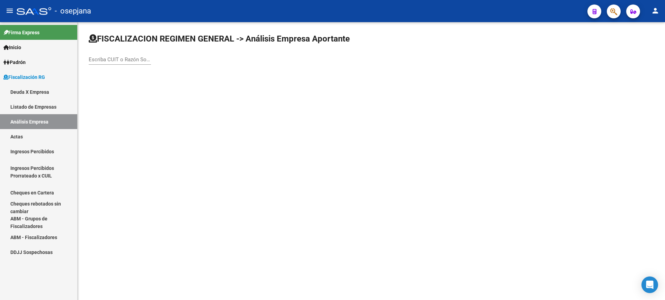
click at [127, 57] on input "Escriba CUIT o Razón Social para buscar" at bounding box center [120, 59] width 62 height 6
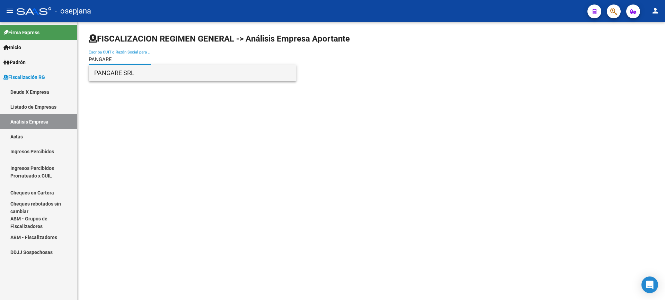
type input "PANGARE"
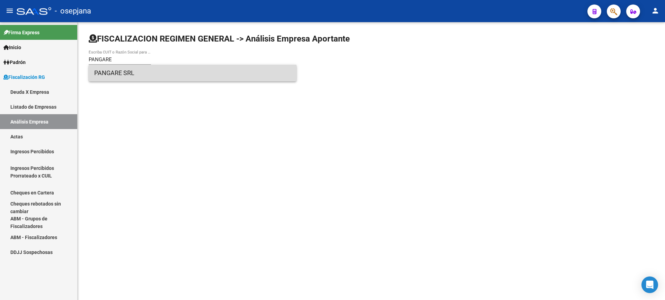
click at [128, 75] on span "PANGARE SRL" at bounding box center [192, 73] width 197 height 17
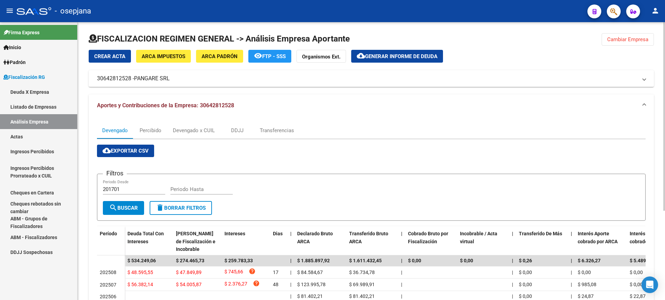
scroll to position [35, 0]
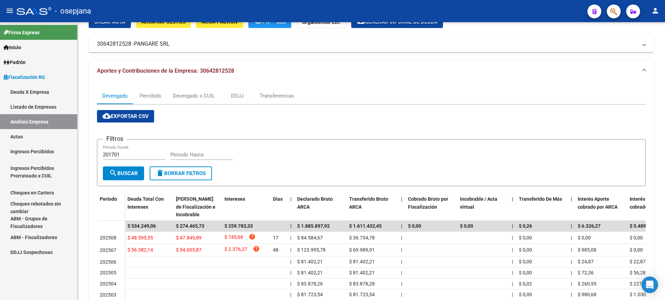
click at [20, 134] on link "Actas" at bounding box center [38, 136] width 77 height 15
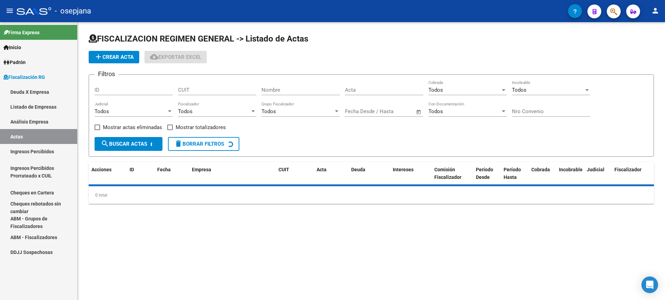
click at [35, 121] on link "Análisis Empresa" at bounding box center [38, 121] width 77 height 15
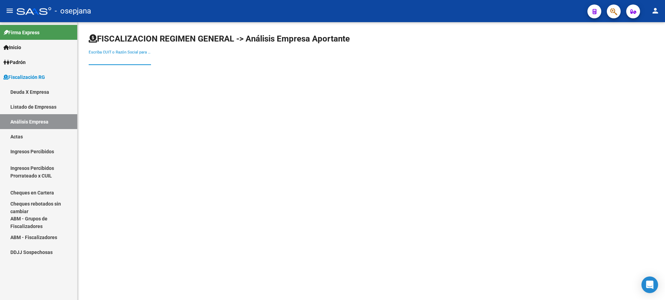
click at [96, 59] on input "Escriba CUIT o Razón Social para buscar" at bounding box center [120, 59] width 62 height 6
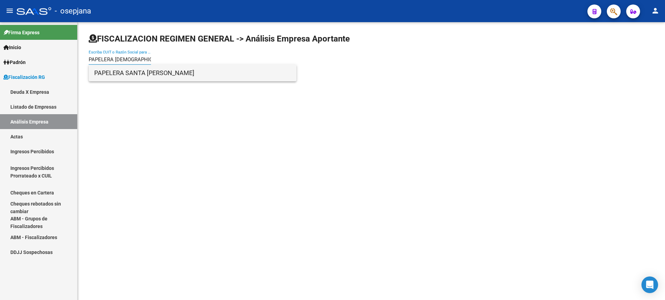
type input "PAPELERA SANTA"
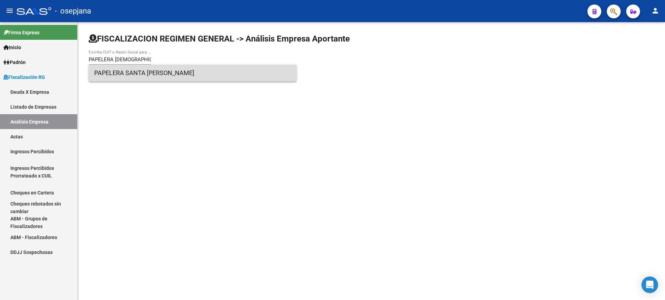
click at [168, 75] on span "PAPELERA SANTA ANGELA S.A.I.C.I.F.Y A." at bounding box center [192, 73] width 197 height 17
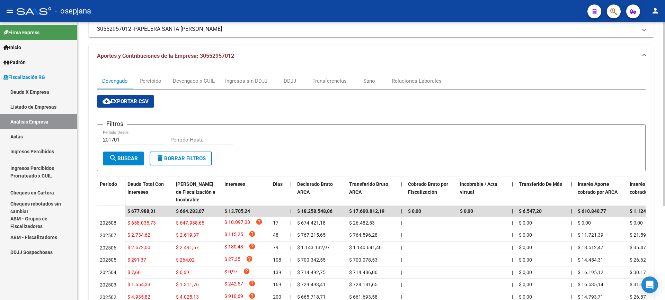
scroll to position [69, 0]
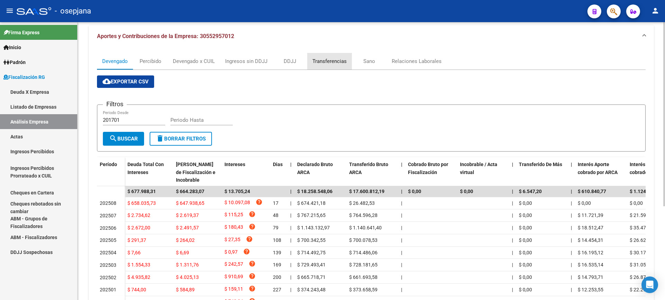
click at [333, 62] on div "Transferencias" at bounding box center [329, 61] width 34 height 8
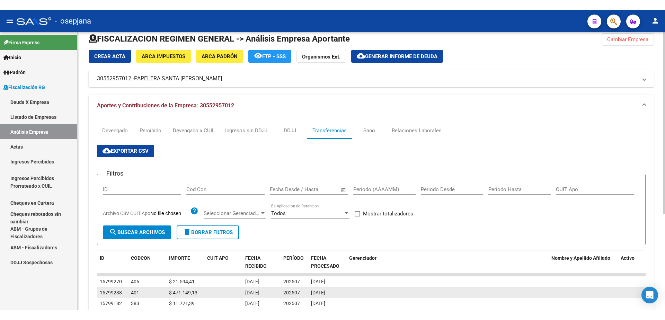
scroll to position [0, 0]
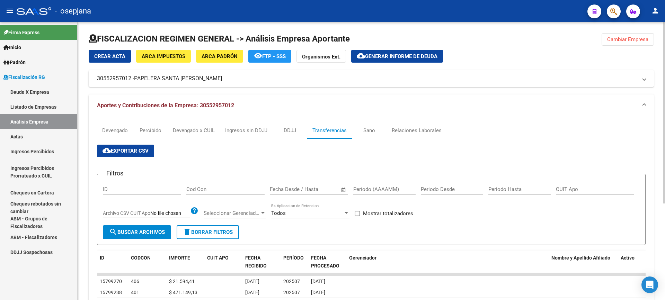
click at [379, 54] on span "Generar informe de deuda" at bounding box center [401, 56] width 72 height 6
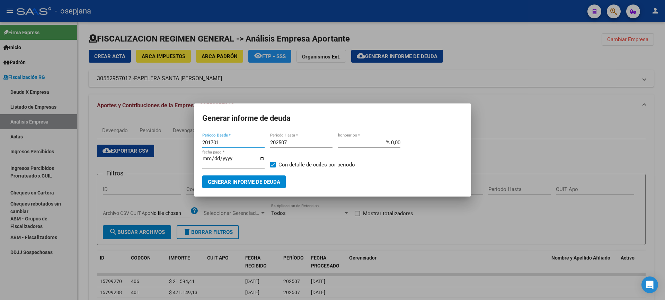
drag, startPoint x: 223, startPoint y: 144, endPoint x: 172, endPoint y: 143, distance: 50.5
click at [172, 143] on div "Generar informe de deuda 201701 Periodo Desde * 202507 Periodo Hasta * % 0,00 h…" at bounding box center [332, 150] width 665 height 300
type input "202507"
click at [271, 163] on span at bounding box center [273, 165] width 6 height 6
click at [272, 168] on input "Con detalle de cuiles por periodo" at bounding box center [272, 168] width 0 height 0
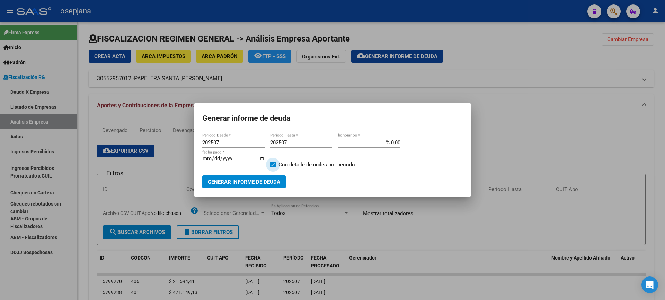
checkbox input "false"
click at [261, 175] on button "Generar informe de deuda" at bounding box center [243, 181] width 83 height 13
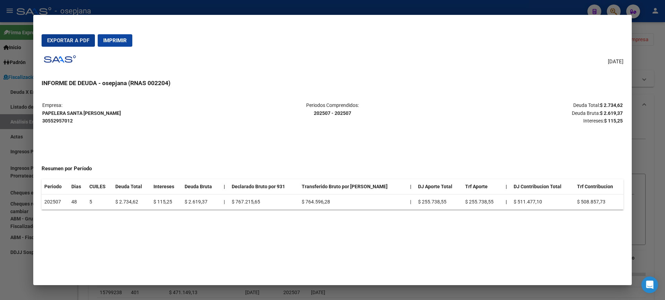
click at [123, 40] on span "Imprimir" at bounding box center [115, 40] width 24 height 6
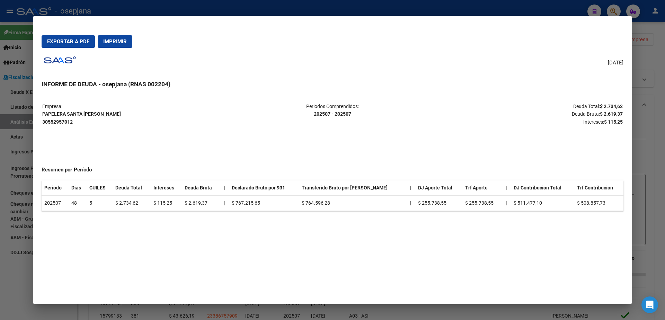
drag, startPoint x: 3, startPoint y: 169, endPoint x: 3, endPoint y: 164, distance: 5.2
click at [3, 169] on div at bounding box center [332, 160] width 665 height 320
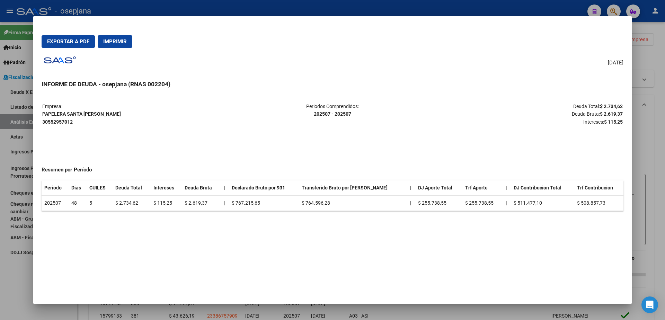
click at [14, 139] on div at bounding box center [332, 160] width 665 height 320
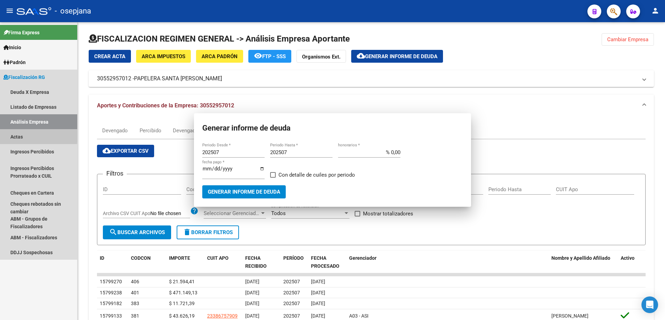
click at [17, 134] on link "Actas" at bounding box center [38, 136] width 77 height 15
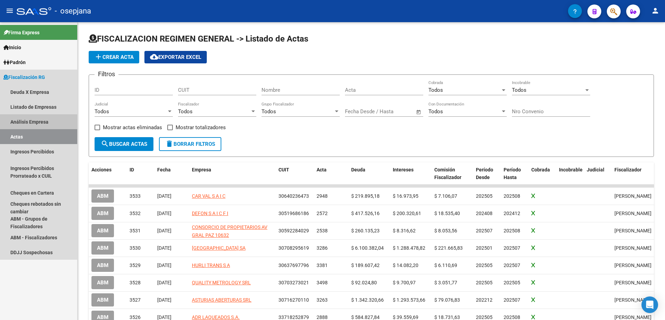
click at [17, 125] on link "Análisis Empresa" at bounding box center [38, 121] width 77 height 15
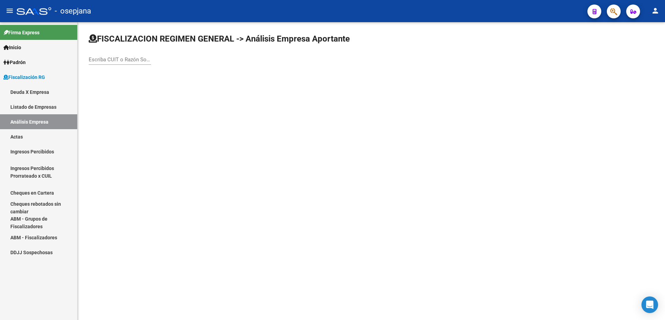
click at [110, 55] on div "Escriba CUIT o Razón Social para buscar" at bounding box center [120, 57] width 62 height 15
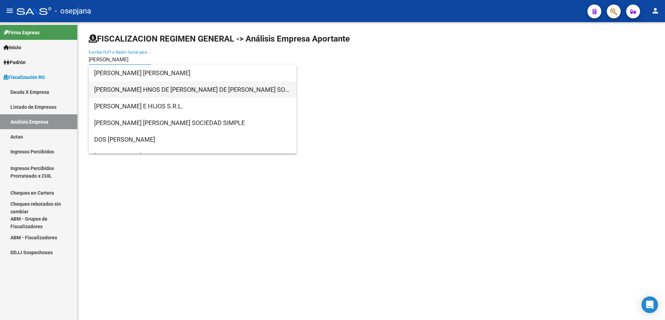
type input "RIZZO"
click at [179, 92] on span "RIZZO HNOS DE RIZZO GUSTAVO DE RIZZO ARIEL SOC LEY 19550 CAP I SECC IV" at bounding box center [192, 89] width 197 height 17
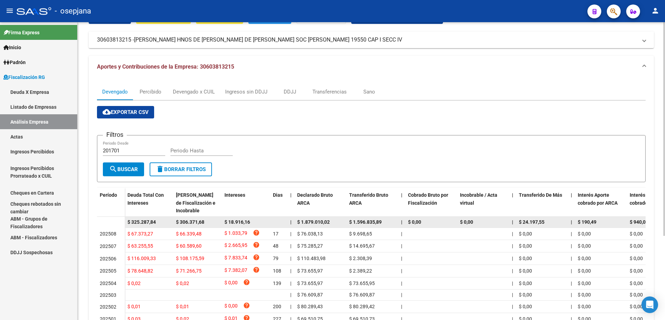
scroll to position [35, 0]
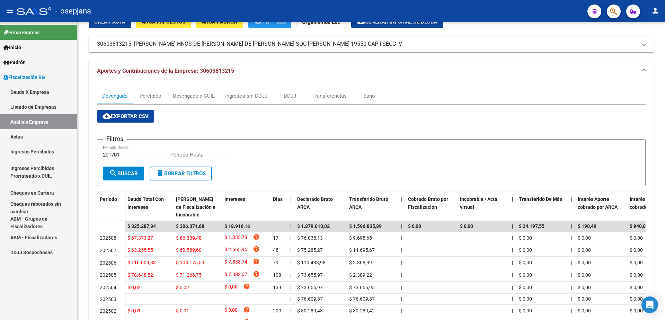
drag, startPoint x: 15, startPoint y: 133, endPoint x: 31, endPoint y: 126, distance: 17.7
click at [15, 134] on link "Actas" at bounding box center [38, 136] width 77 height 15
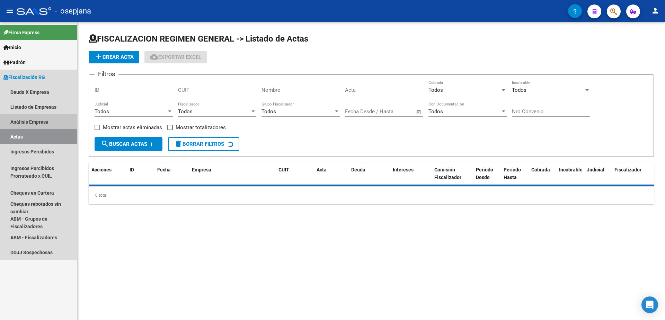
click at [31, 126] on link "Análisis Empresa" at bounding box center [38, 121] width 77 height 15
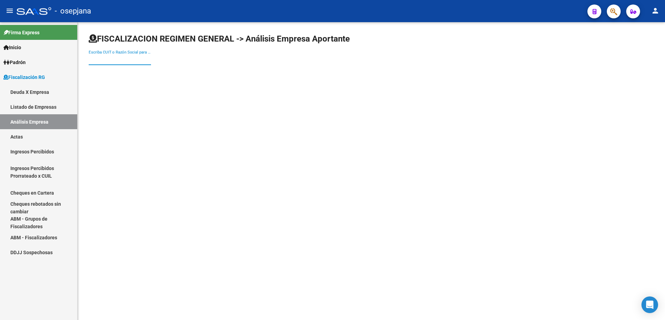
click at [115, 62] on input "Escriba CUIT o Razón Social para buscar" at bounding box center [120, 59] width 62 height 6
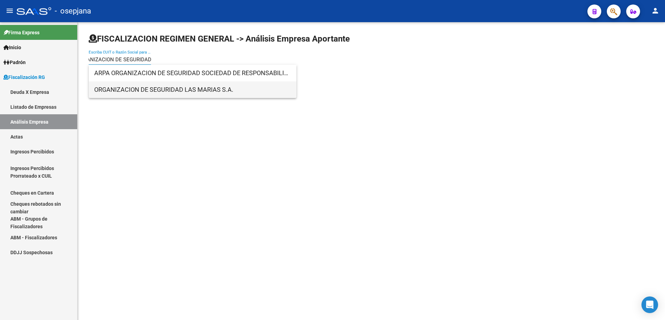
type input "ORGANIZACION DE SEGURIDAD"
click at [155, 88] on span "ORGANIZACION DE SEGURIDAD LAS MARIAS S.A." at bounding box center [192, 89] width 197 height 17
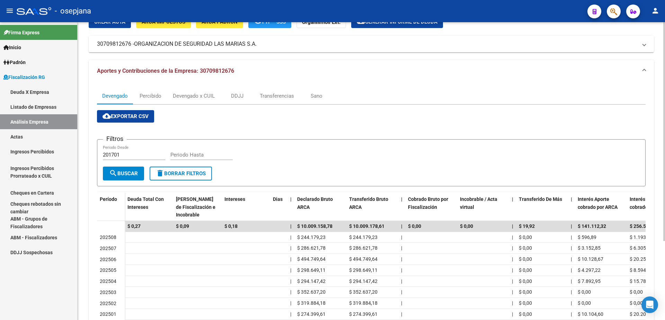
scroll to position [69, 0]
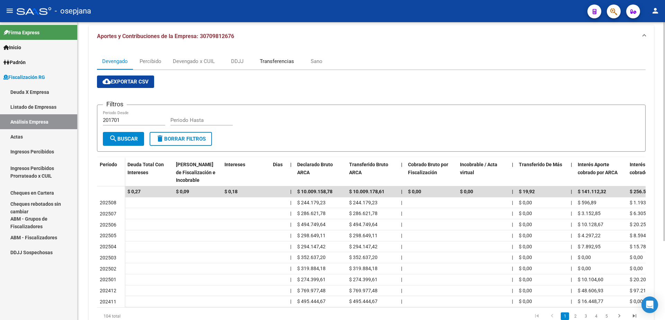
click at [266, 62] on div "Transferencias" at bounding box center [277, 61] width 34 height 8
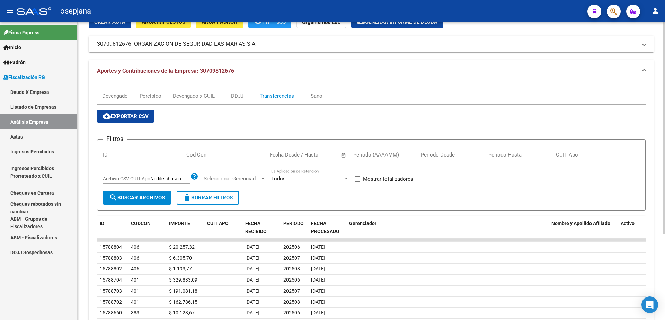
scroll to position [0, 0]
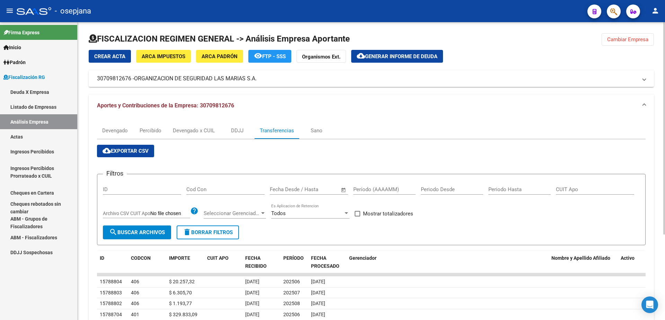
click at [387, 55] on span "Generar informe de deuda" at bounding box center [401, 56] width 72 height 6
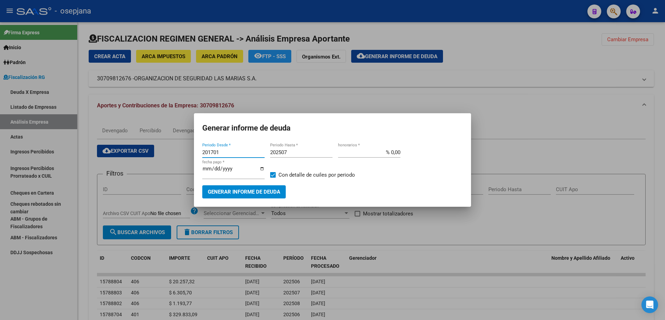
drag, startPoint x: 226, startPoint y: 154, endPoint x: 164, endPoint y: 154, distance: 62.0
click at [164, 154] on div "Generar informe de deuda 201701 Periodo Desde * 202507 Periodo Hasta * % 0,00 h…" at bounding box center [332, 160] width 665 height 320
type input "202506"
click at [297, 153] on input "202507" at bounding box center [301, 152] width 62 height 6
type input "202508"
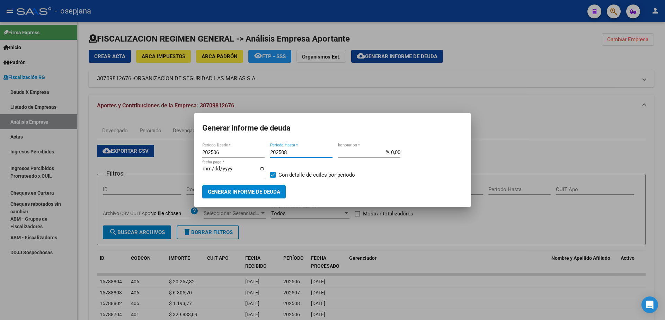
click at [273, 176] on span at bounding box center [273, 175] width 6 height 6
click at [273, 178] on input "Con detalle de cuiles por periodo" at bounding box center [272, 178] width 0 height 0
checkbox input "false"
click at [258, 185] on button "Generar informe de deuda" at bounding box center [243, 191] width 83 height 13
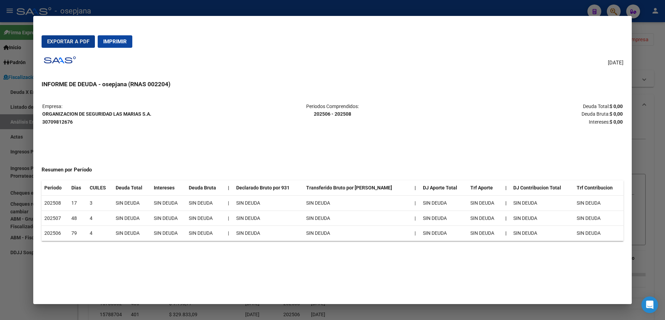
click at [124, 44] on span "Imprimir" at bounding box center [115, 41] width 24 height 6
click at [0, 248] on div at bounding box center [332, 160] width 665 height 320
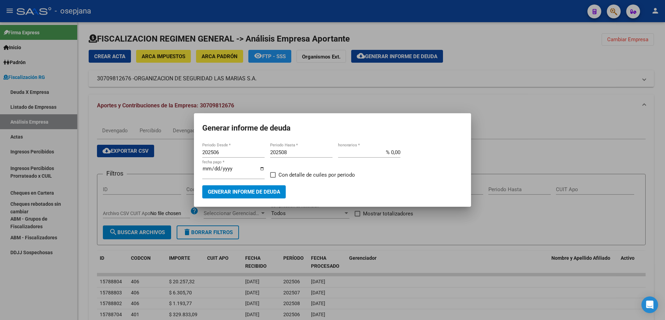
click at [350, 104] on div at bounding box center [332, 160] width 665 height 320
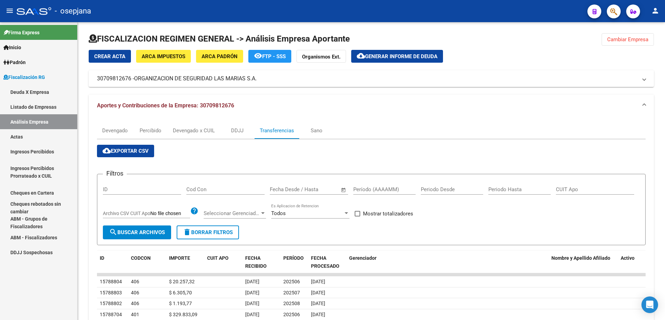
click at [22, 137] on link "Actas" at bounding box center [38, 136] width 77 height 15
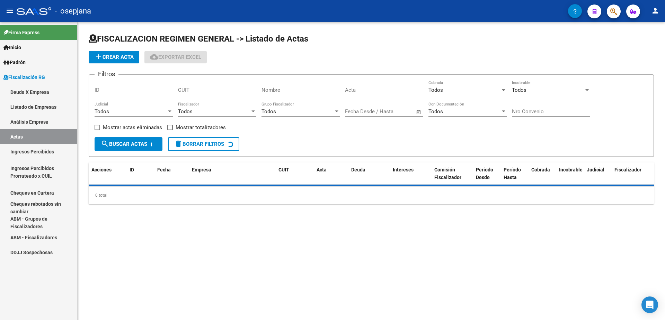
click at [37, 125] on link "Análisis Empresa" at bounding box center [38, 121] width 77 height 15
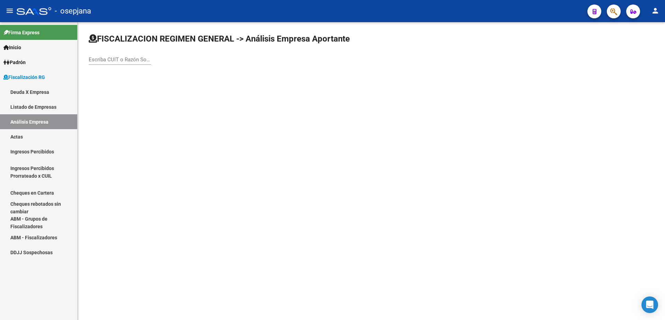
click at [116, 53] on div "Escriba CUIT o Razón Social para buscar" at bounding box center [120, 57] width 62 height 15
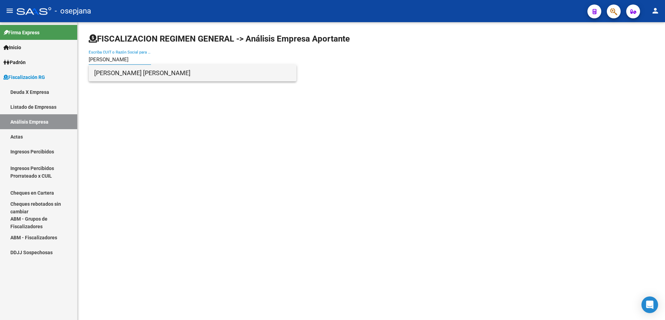
type input "RINI JOA"
click at [154, 71] on span "RINI JOAQUIN MANUEL" at bounding box center [192, 73] width 197 height 17
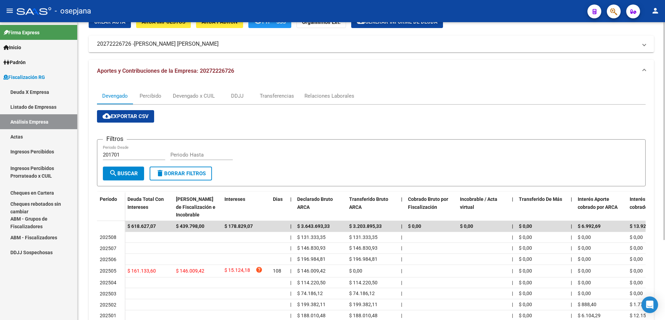
scroll to position [109, 0]
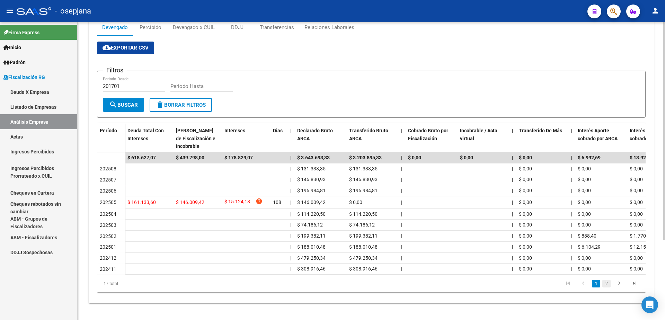
click at [604, 285] on link "2" at bounding box center [606, 284] width 8 height 8
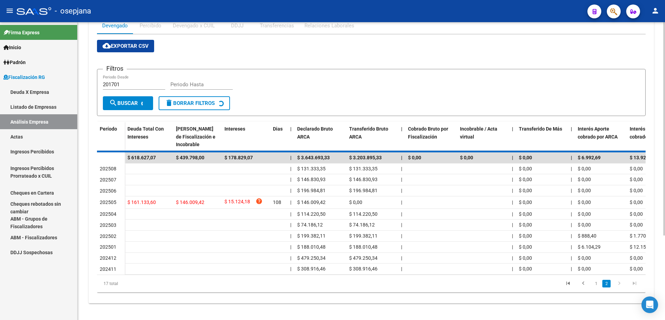
scroll to position [76, 0]
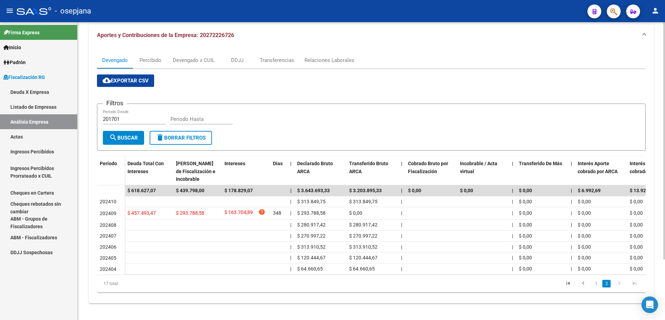
click at [44, 136] on link "Actas" at bounding box center [38, 136] width 77 height 15
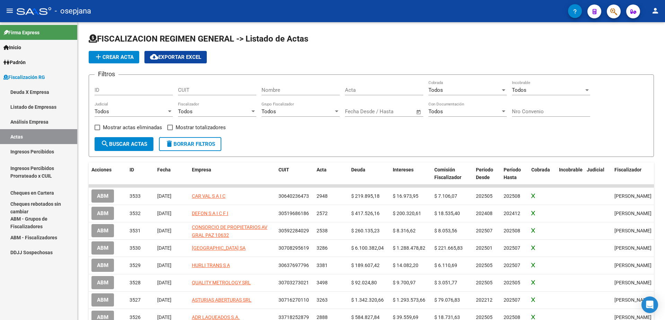
click at [48, 124] on link "Análisis Empresa" at bounding box center [38, 121] width 77 height 15
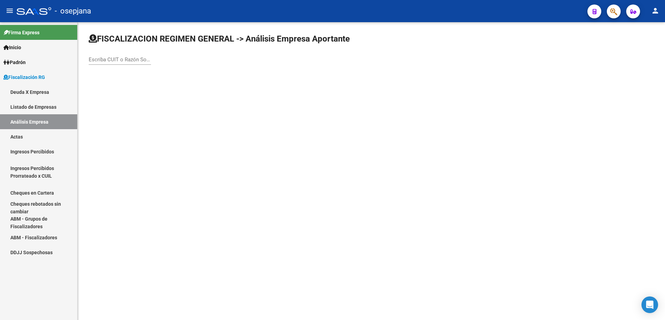
click at [95, 62] on div "Escriba CUIT o Razón Social para buscar" at bounding box center [120, 57] width 62 height 15
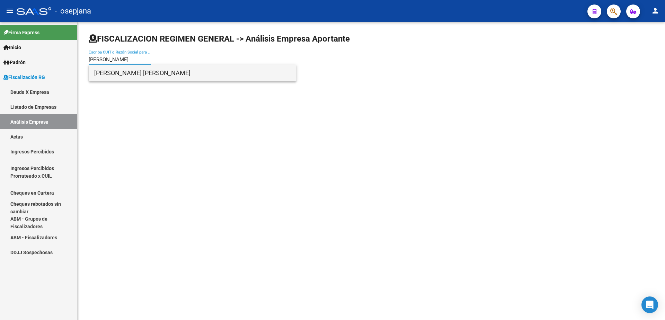
type input "RODRIGUEZ ADRIANA"
click at [132, 74] on span "RODRIGUEZ ADRIANA MABEL" at bounding box center [192, 73] width 197 height 17
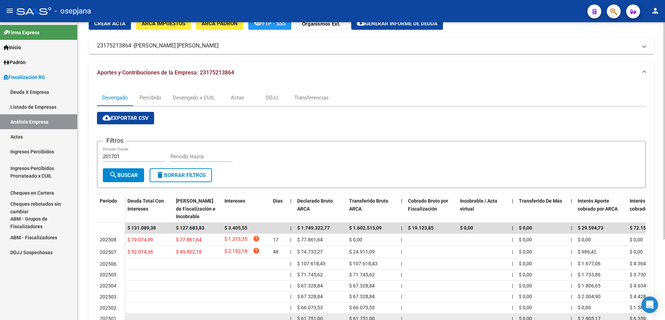
scroll to position [35, 0]
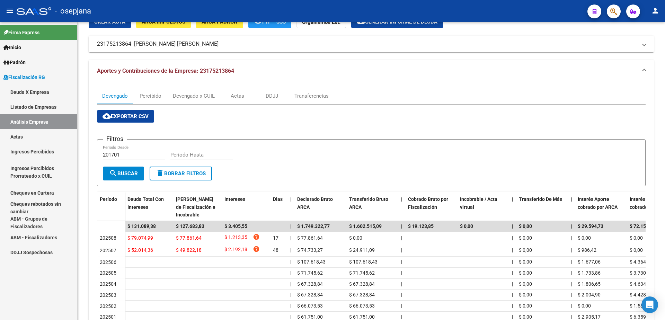
click at [31, 137] on link "Actas" at bounding box center [38, 136] width 77 height 15
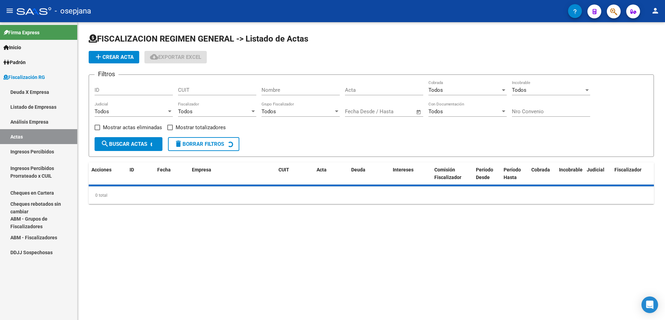
click at [35, 125] on link "Análisis Empresa" at bounding box center [38, 121] width 77 height 15
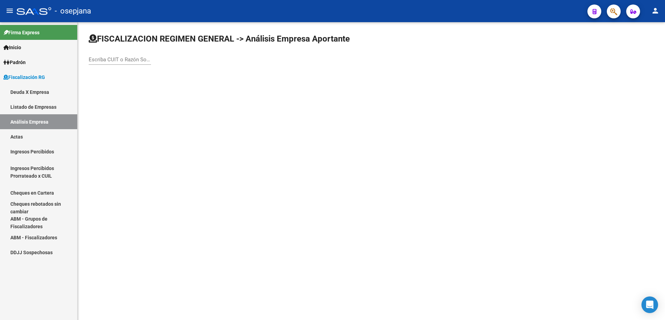
click at [122, 59] on input "Escriba CUIT o Razón Social para buscar" at bounding box center [120, 59] width 62 height 6
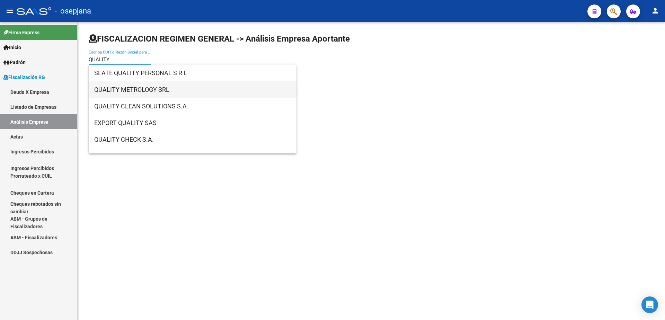
type input "QUALITY"
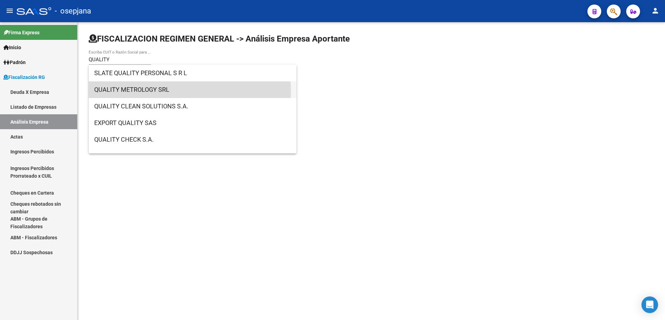
click at [156, 92] on span "QUALITY METROLOGY SRL" at bounding box center [192, 89] width 197 height 17
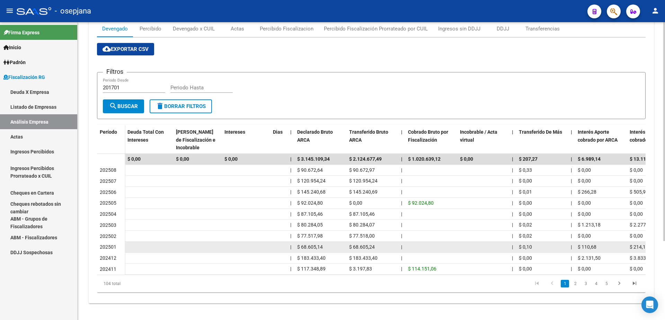
scroll to position [108, 0]
